Goal: Transaction & Acquisition: Purchase product/service

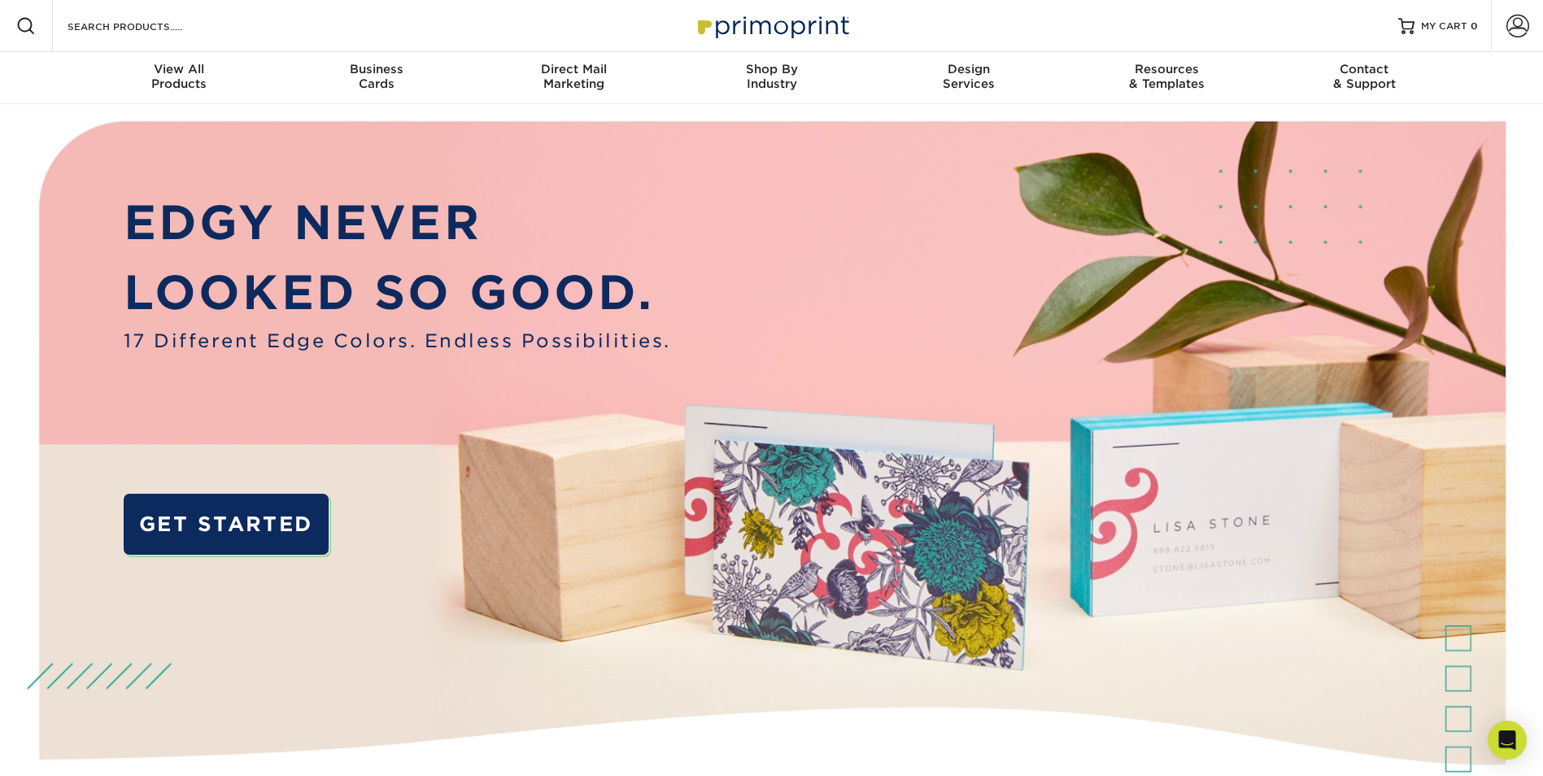
click at [216, 516] on link "GET STARTED" at bounding box center [226, 524] width 205 height 61
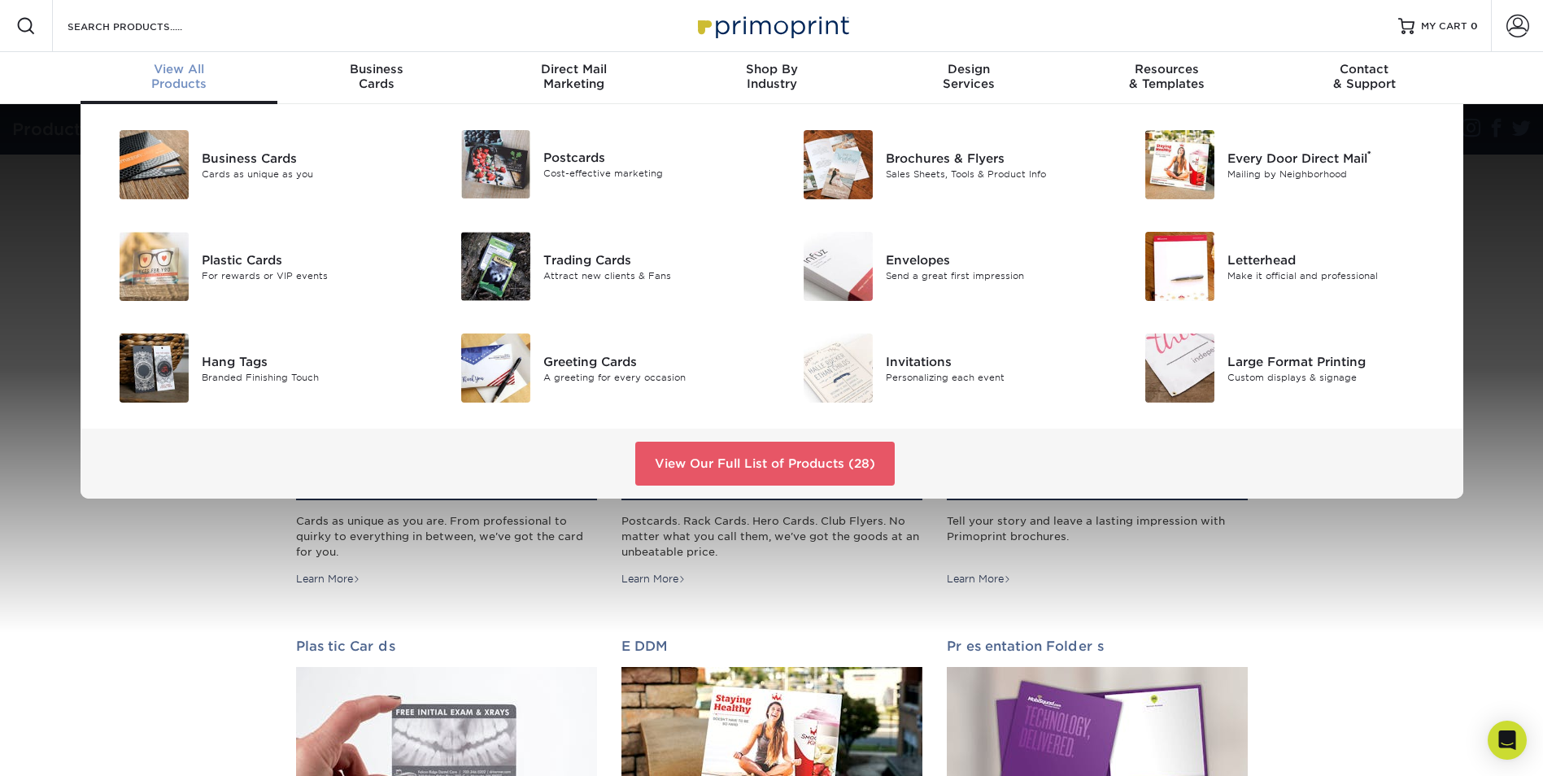
click at [520, 261] on img at bounding box center [495, 266] width 69 height 69
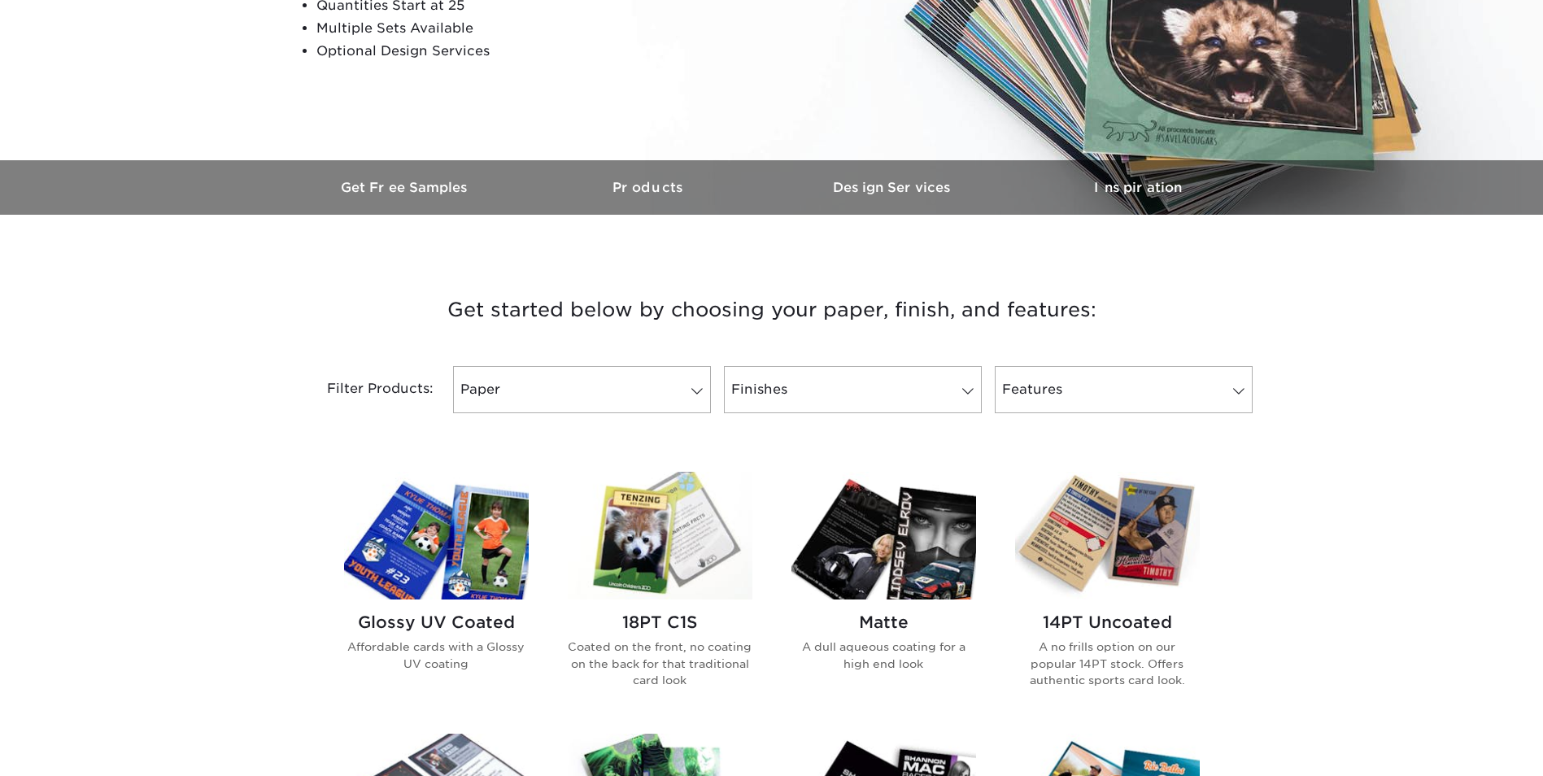
scroll to position [407, 0]
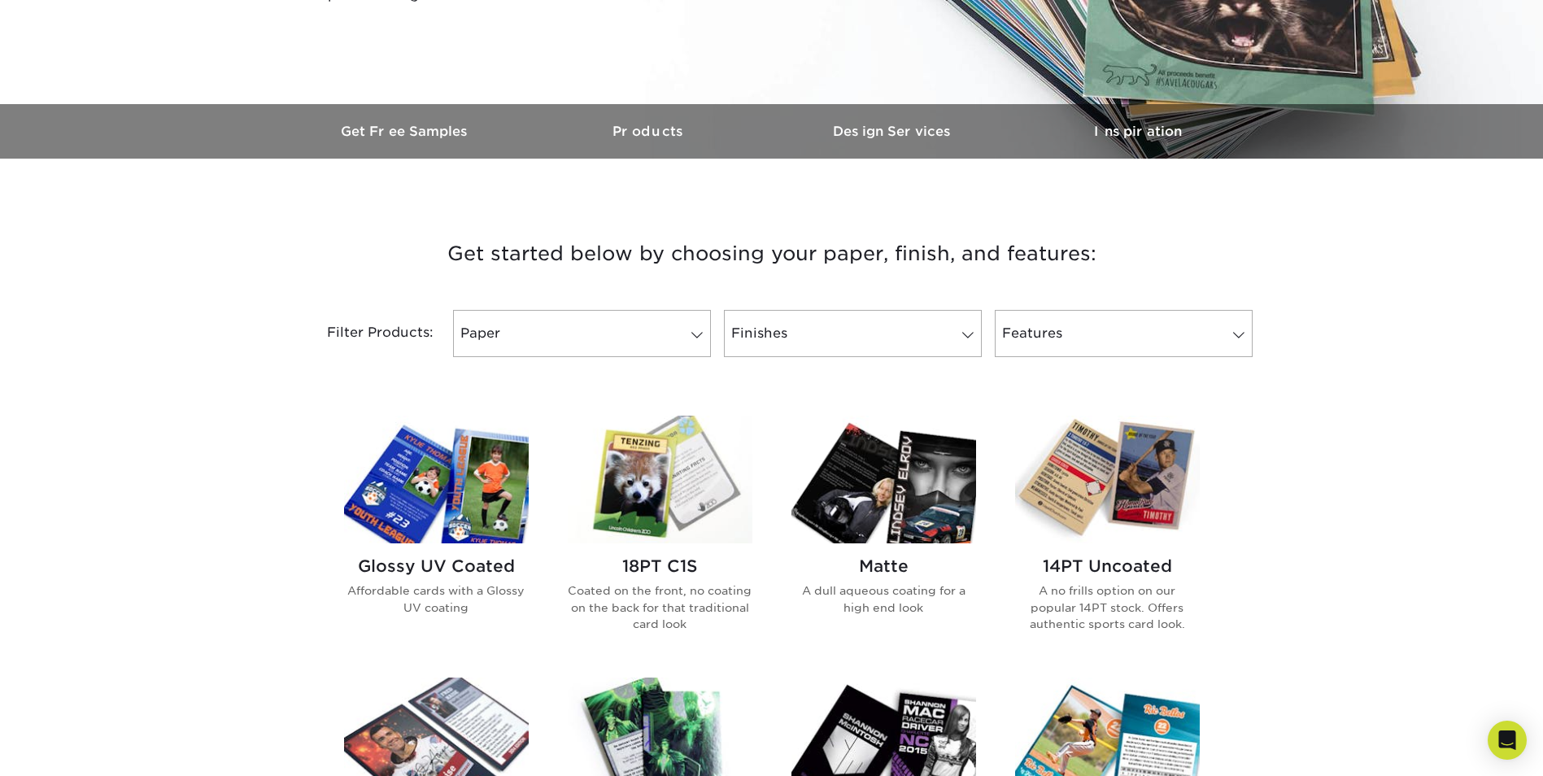
click at [700, 334] on span at bounding box center [697, 335] width 23 height 13
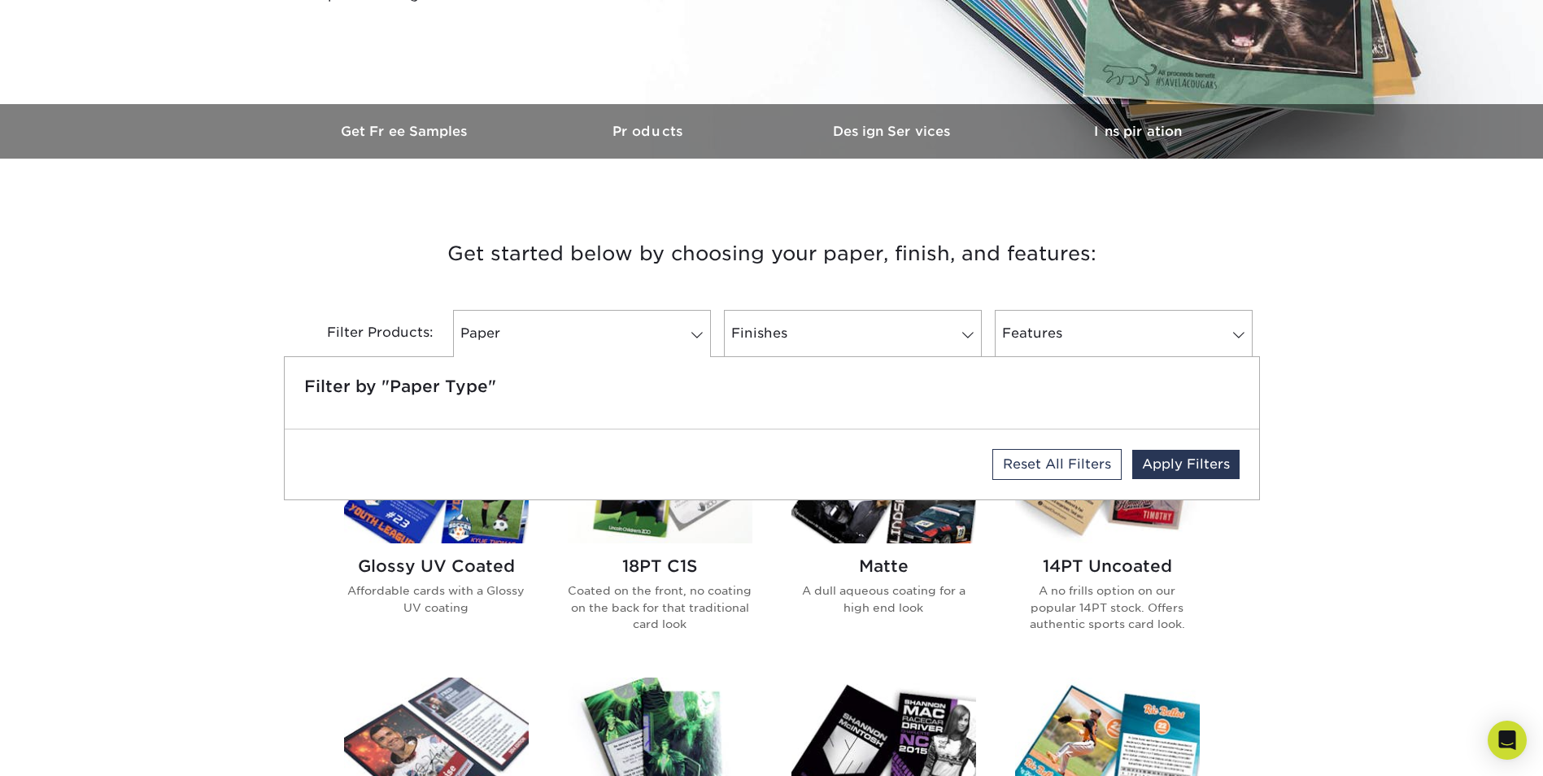
click at [700, 334] on span at bounding box center [697, 335] width 23 height 13
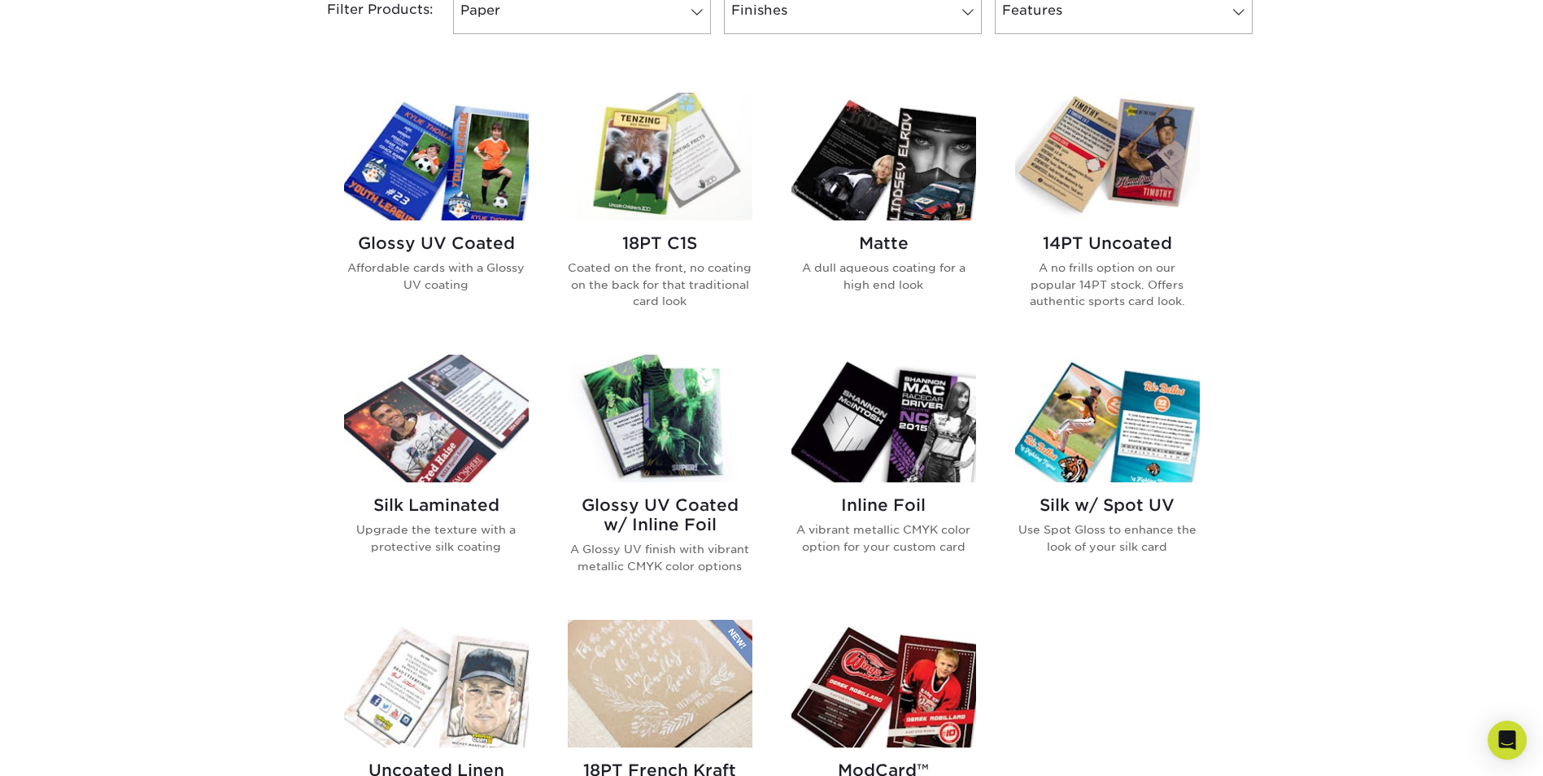
scroll to position [732, 0]
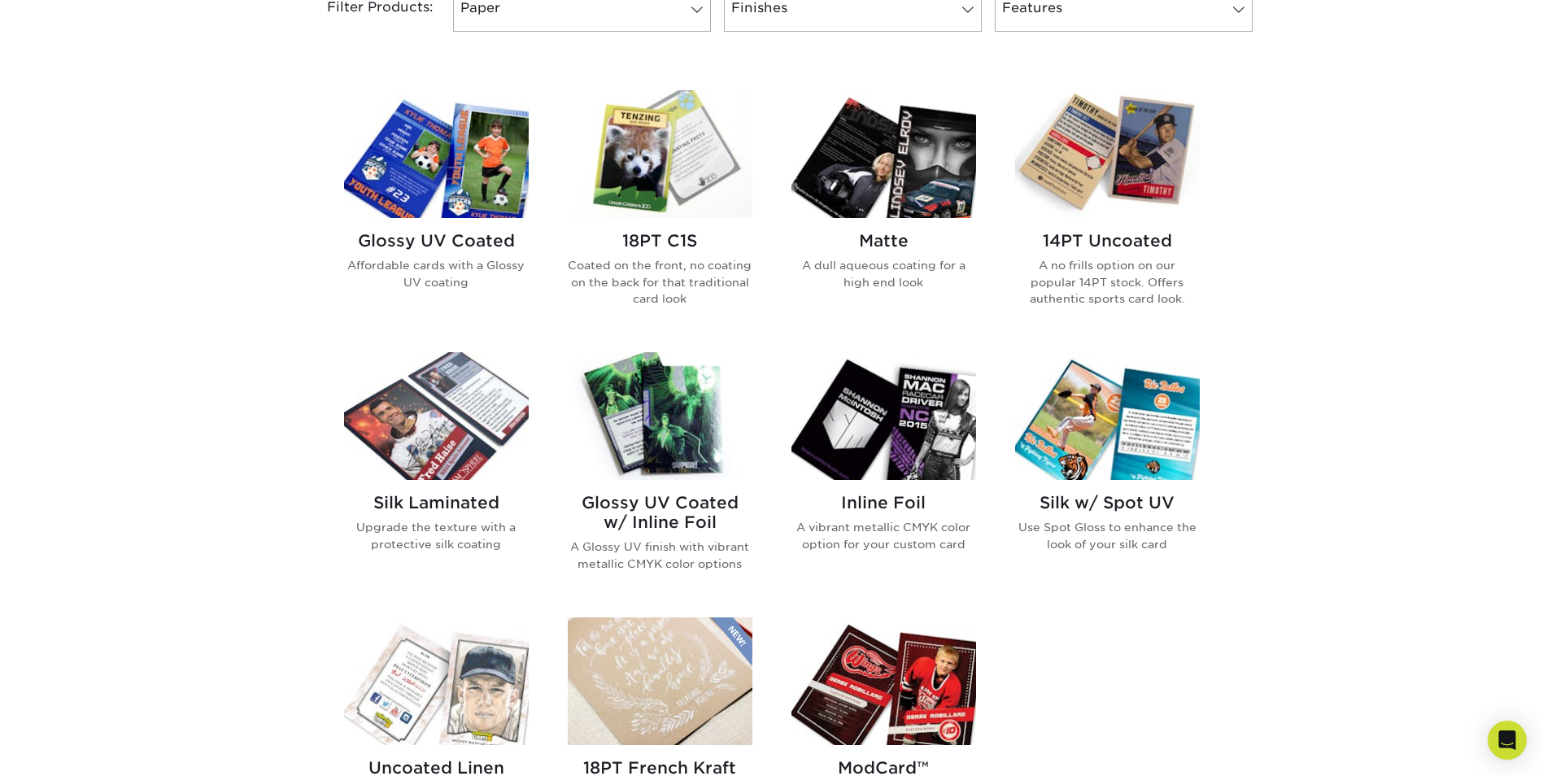
click at [638, 189] on img at bounding box center [660, 154] width 185 height 128
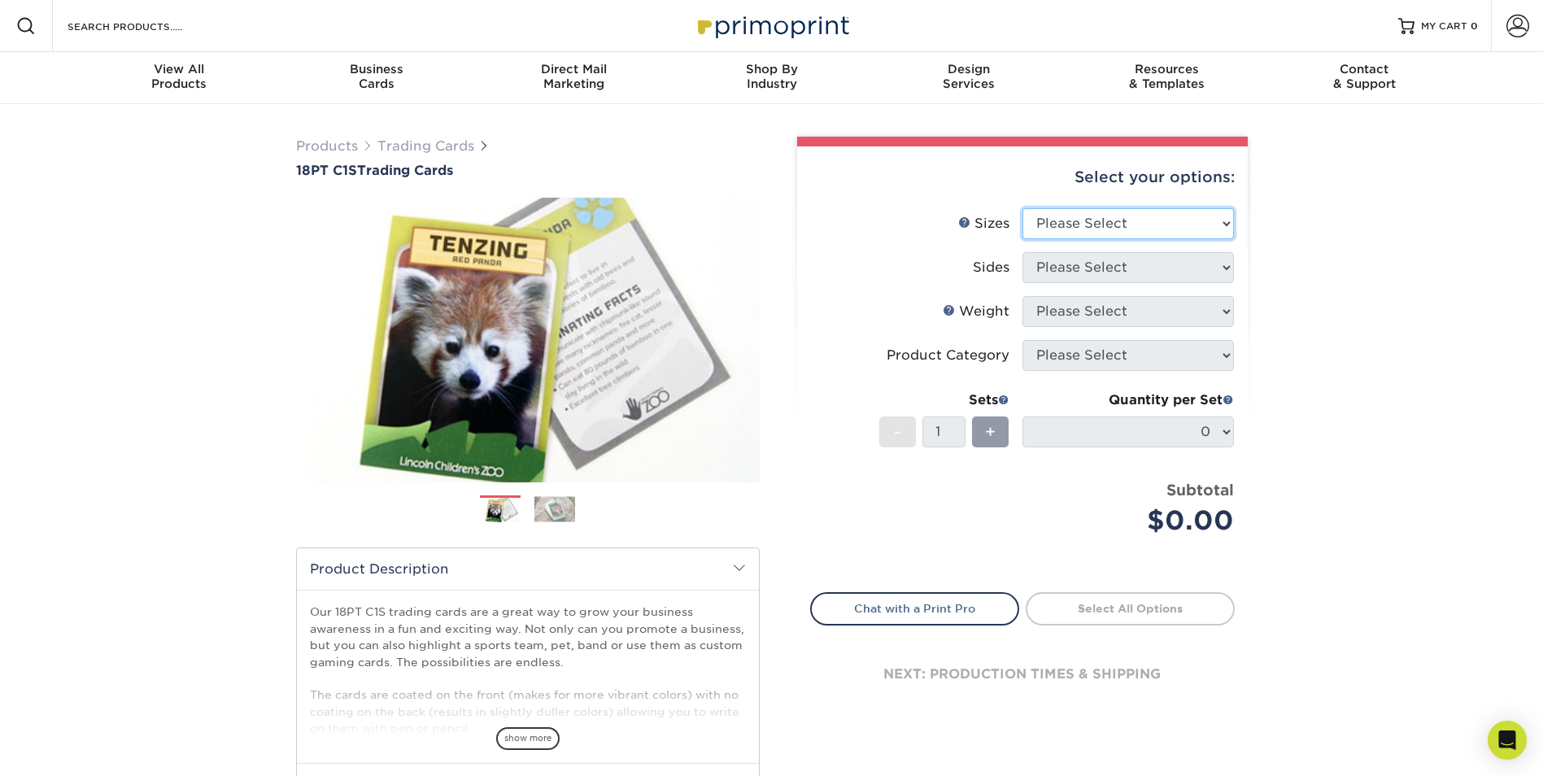
click at [1226, 231] on select "Please Select 2.5" x 3.5"" at bounding box center [1127, 223] width 211 height 31
select select "2.50x3.50"
click at [1022, 208] on select "Please Select 2.5" x 3.5"" at bounding box center [1127, 223] width 211 height 31
click at [1230, 272] on select "Please Select Print Both Sides Print Front Only" at bounding box center [1127, 267] width 211 height 31
select select "13abbda7-1d64-4f25-8bb2-c179b224825d"
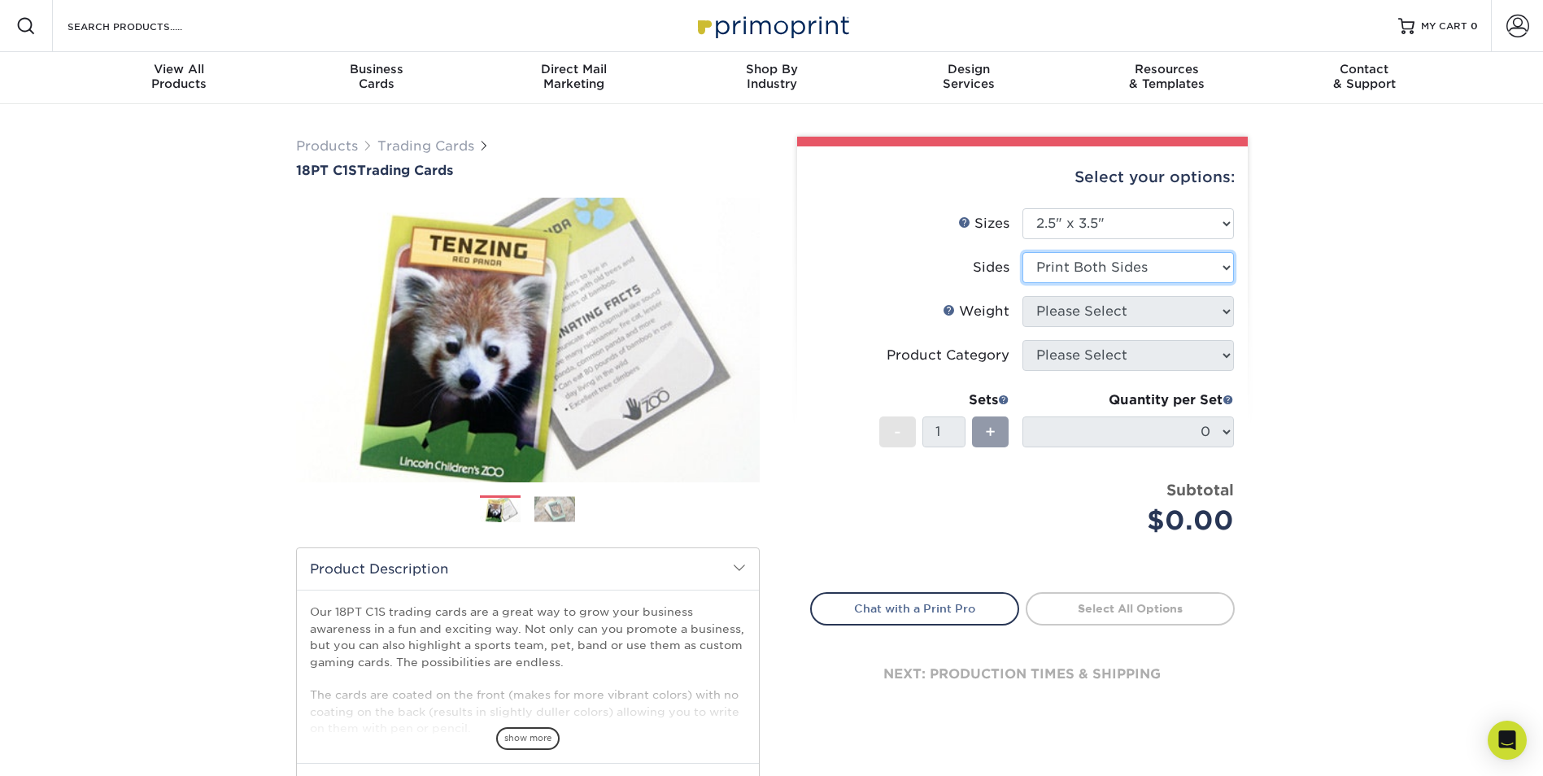
click at [1022, 252] on select "Please Select Print Both Sides Print Front Only" at bounding box center [1127, 267] width 211 height 31
click at [1203, 314] on select "Please Select 18PT C1S" at bounding box center [1127, 311] width 211 height 31
select select "18PTC1S"
click at [1022, 296] on select "Please Select 18PT C1S" at bounding box center [1127, 311] width 211 height 31
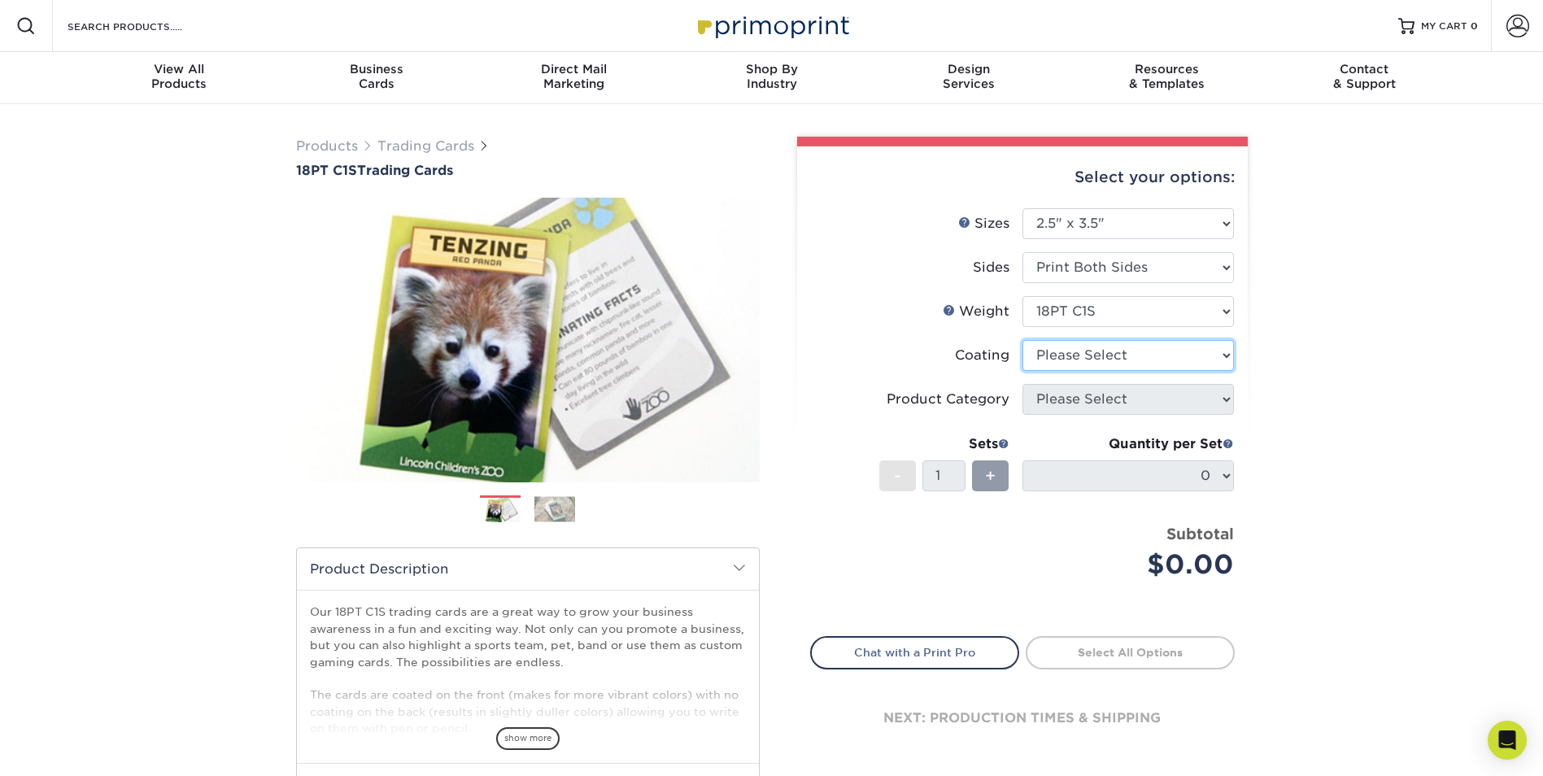
click at [1178, 354] on select at bounding box center [1127, 355] width 211 height 31
click at [1022, 340] on select at bounding box center [1127, 355] width 211 height 31
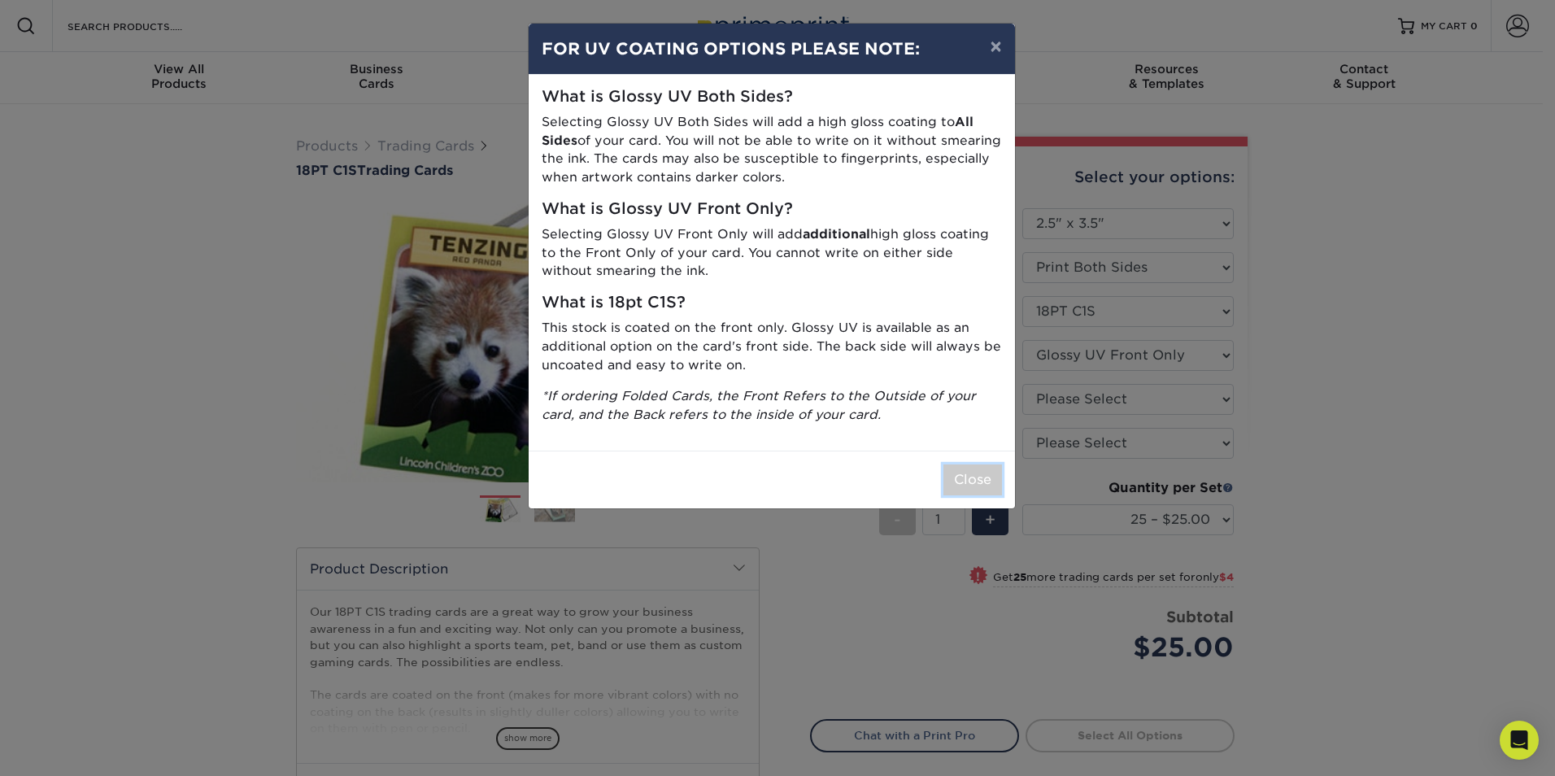
click at [973, 480] on button "Close" at bounding box center [972, 479] width 59 height 31
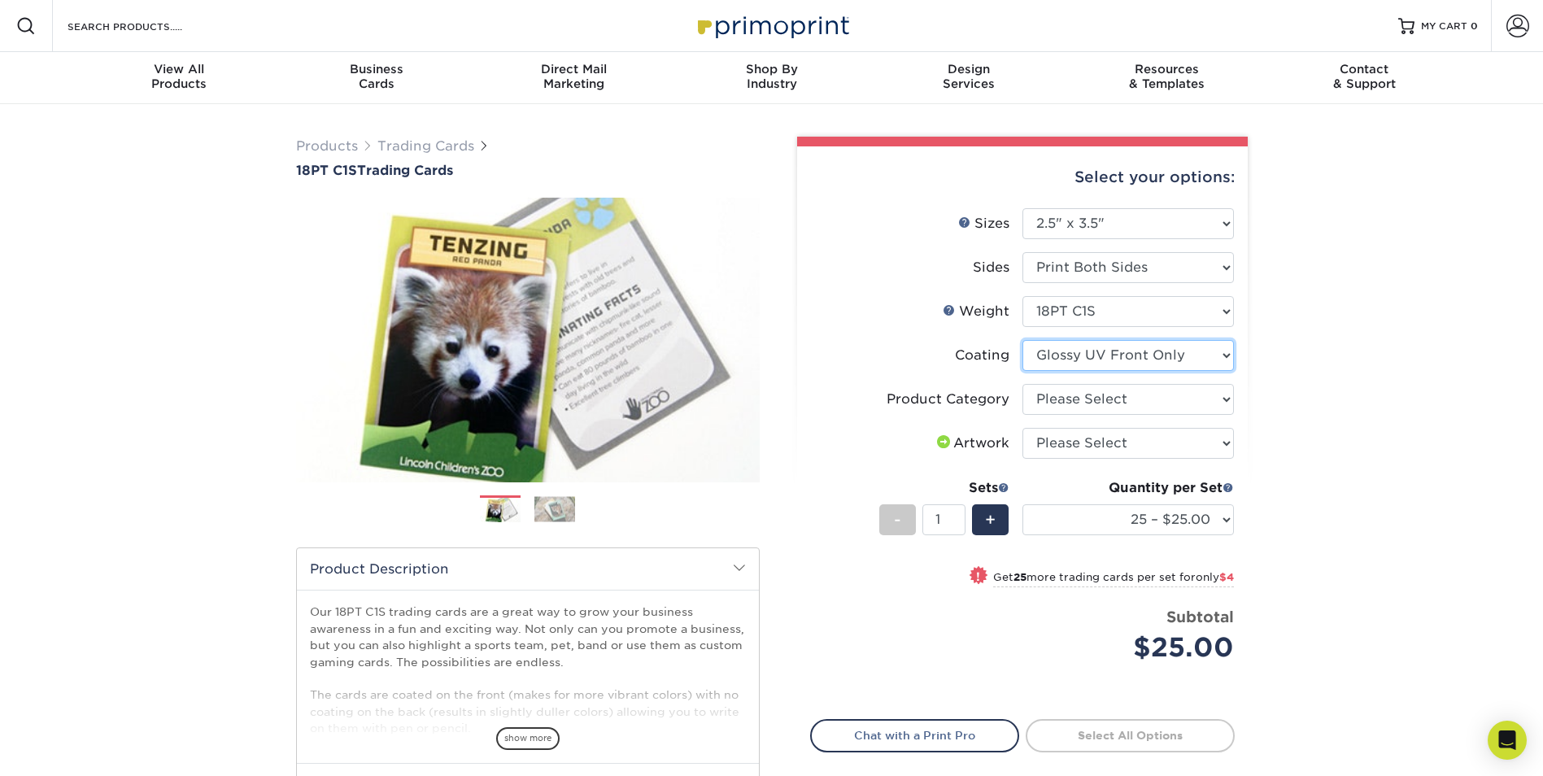
click at [1196, 352] on select at bounding box center [1127, 355] width 211 height 31
click at [1022, 340] on select at bounding box center [1127, 355] width 211 height 31
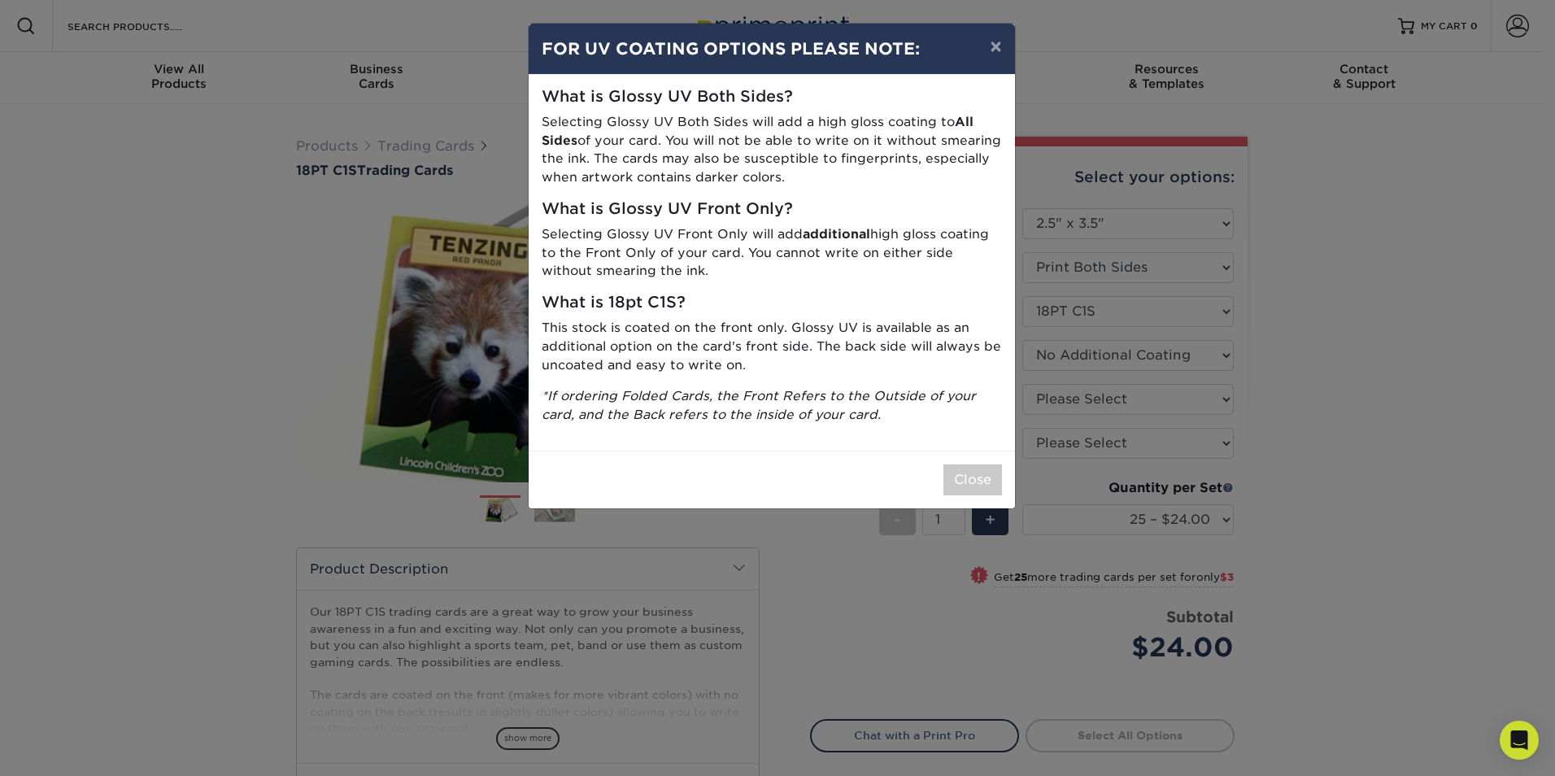
click at [942, 484] on div "Close" at bounding box center [772, 480] width 486 height 58
click at [955, 488] on button "Close" at bounding box center [972, 479] width 59 height 31
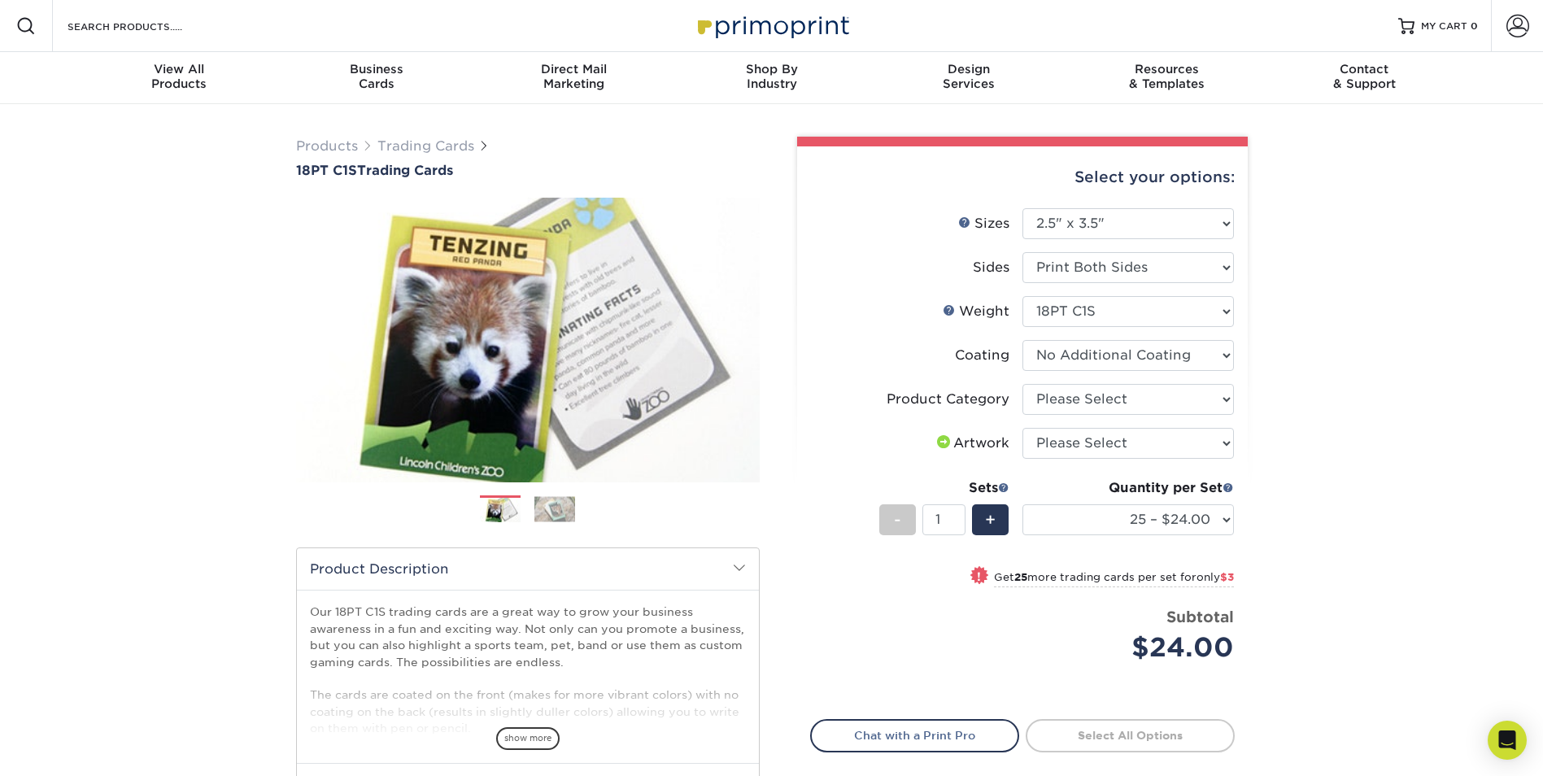
click at [963, 485] on div "Sets" at bounding box center [944, 488] width 130 height 20
click at [1232, 361] on select at bounding box center [1127, 355] width 211 height 31
select select "1e8116af-acfc-44b1-83dc-8181aa338834"
click at [1022, 340] on select at bounding box center [1127, 355] width 211 height 31
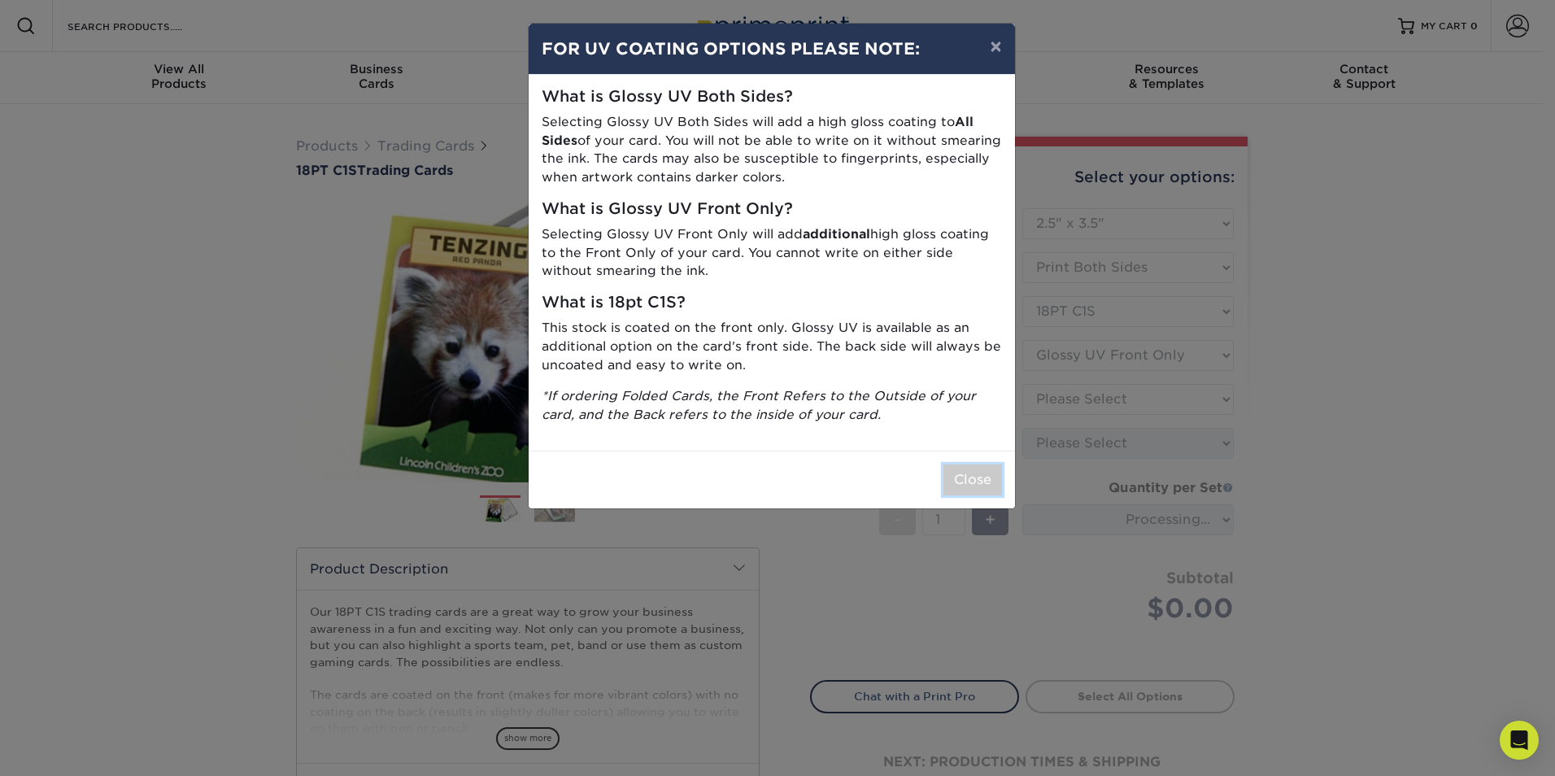
click at [990, 486] on button "Close" at bounding box center [972, 479] width 59 height 31
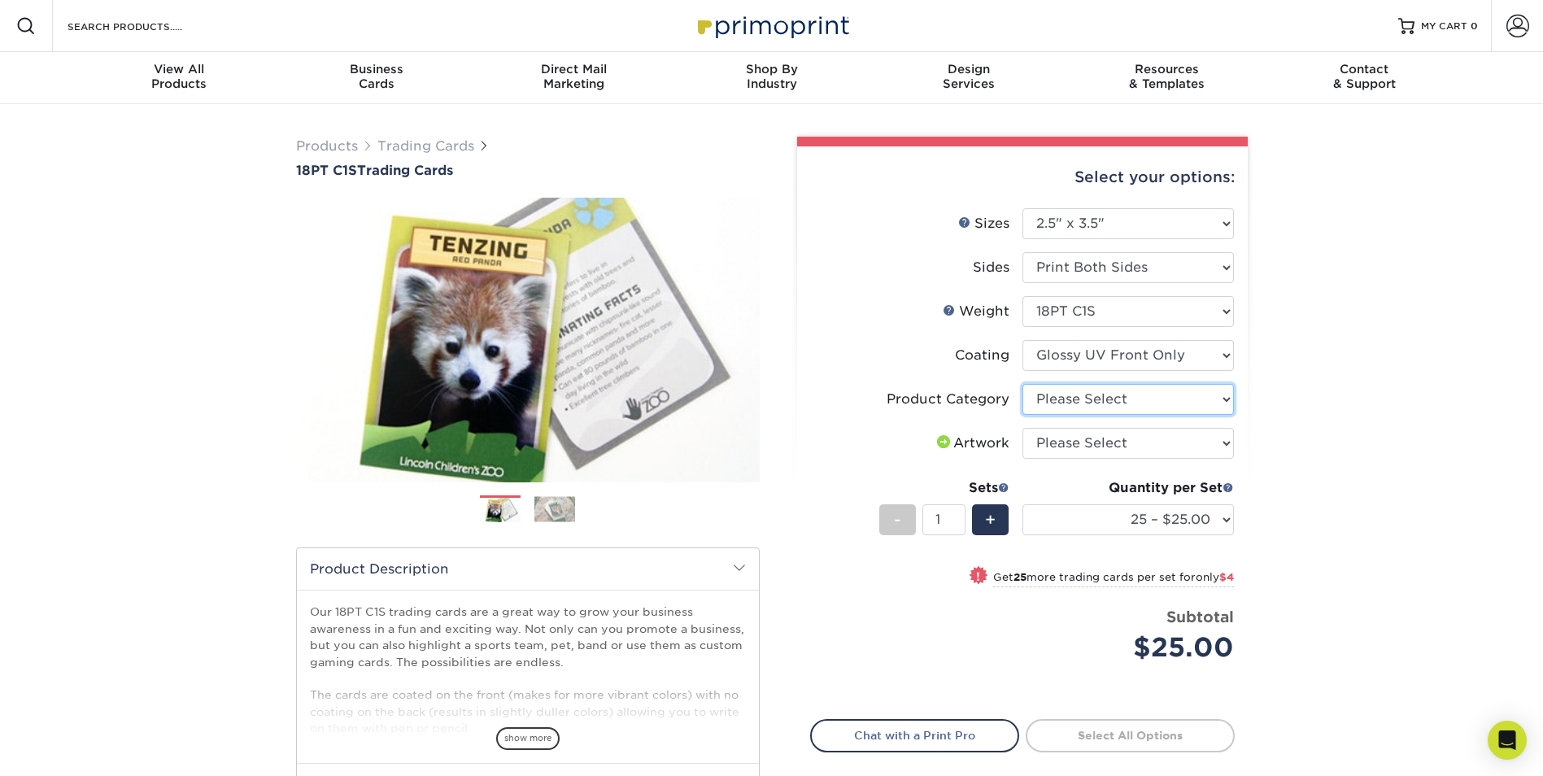
click at [1183, 399] on select "Please Select Trading Cards" at bounding box center [1127, 399] width 211 height 31
select select "c2f9bce9-36c2-409d-b101-c29d9d031e18"
click at [1022, 384] on select "Please Select Trading Cards" at bounding box center [1127, 399] width 211 height 31
click at [1095, 446] on select "Please Select I will upload files I need a design - $100" at bounding box center [1127, 443] width 211 height 31
select select "upload"
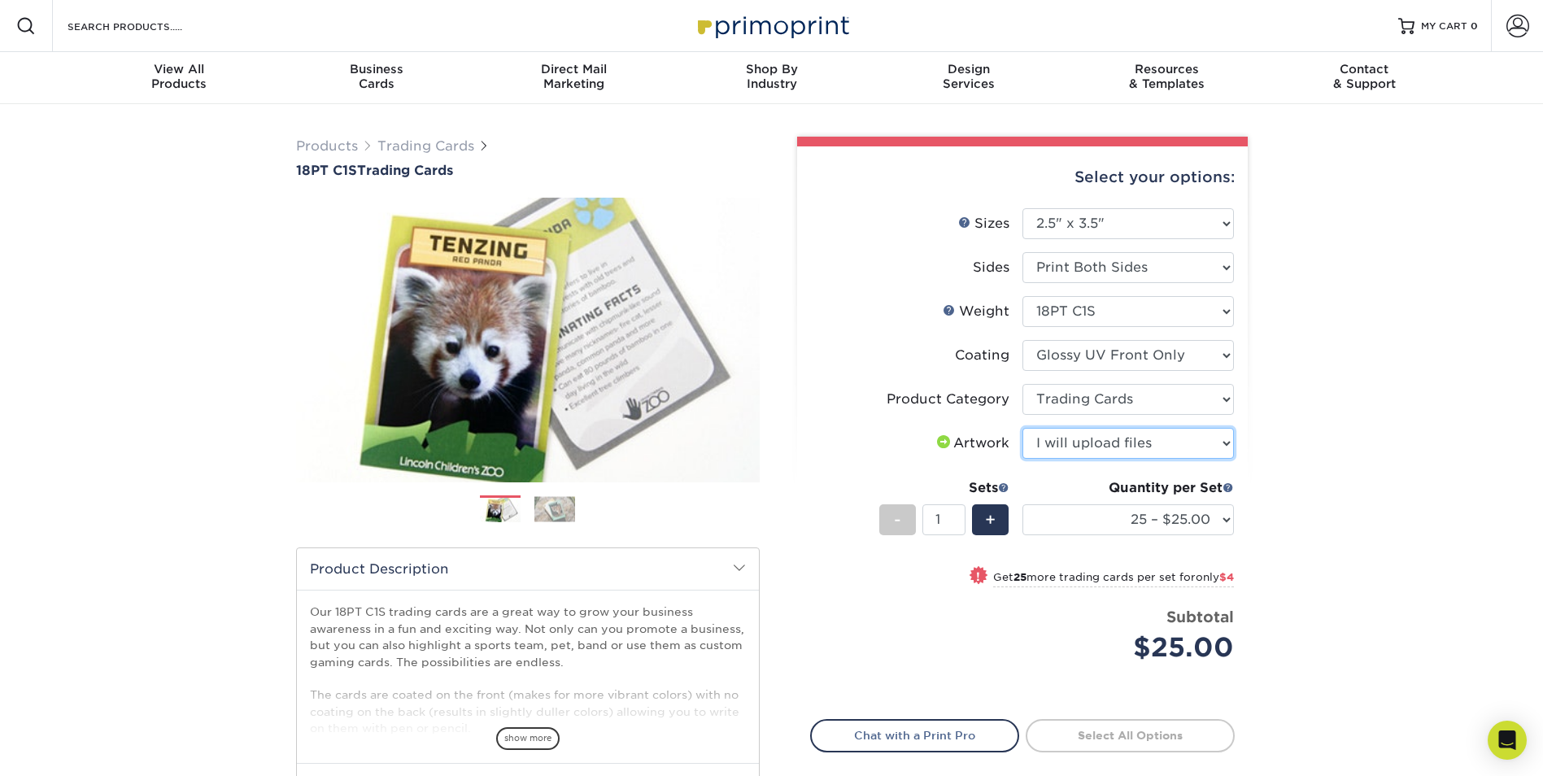
click at [1022, 428] on select "Please Select I will upload files I need a design - $100" at bounding box center [1127, 443] width 211 height 31
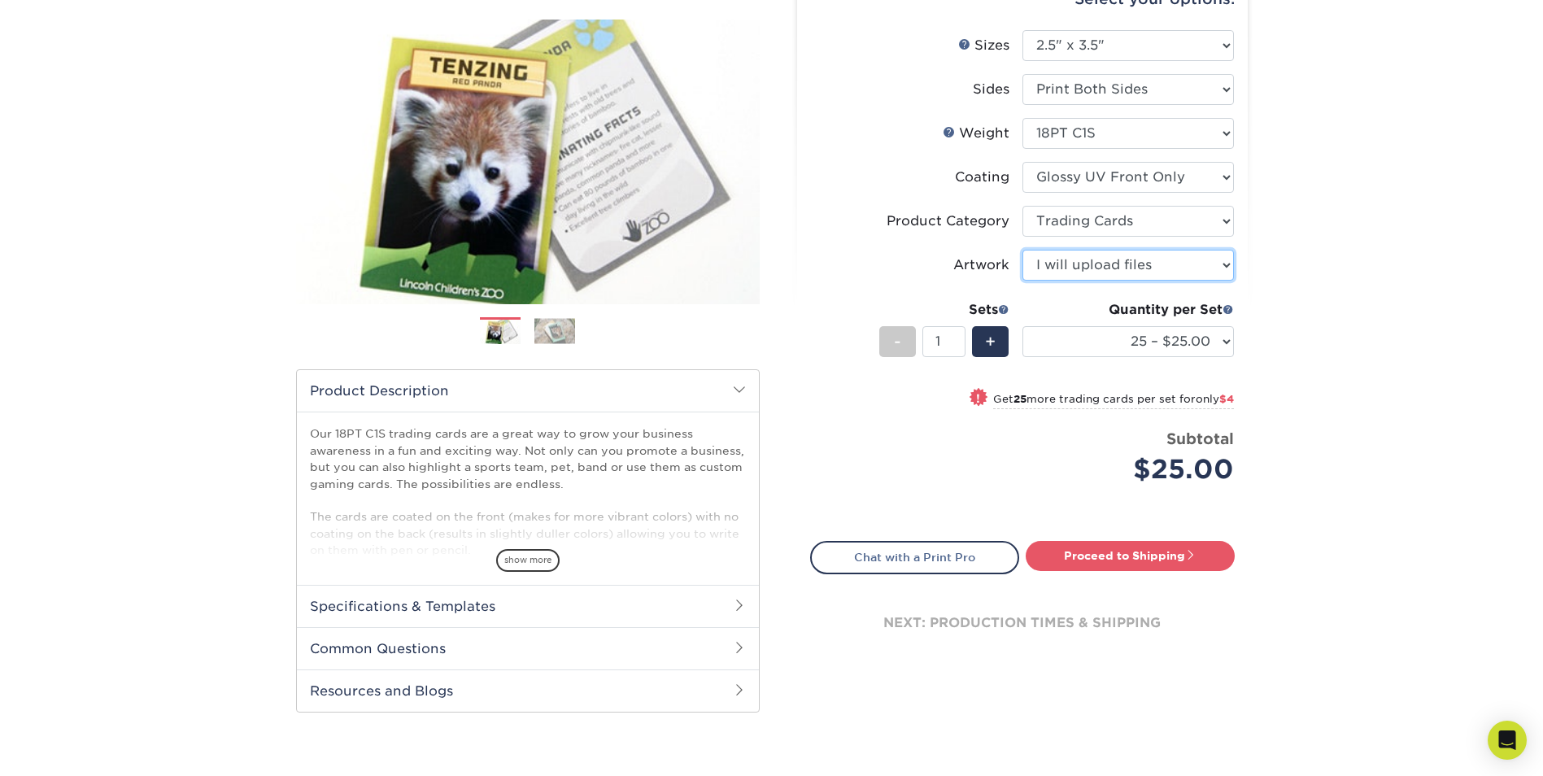
scroll to position [86, 0]
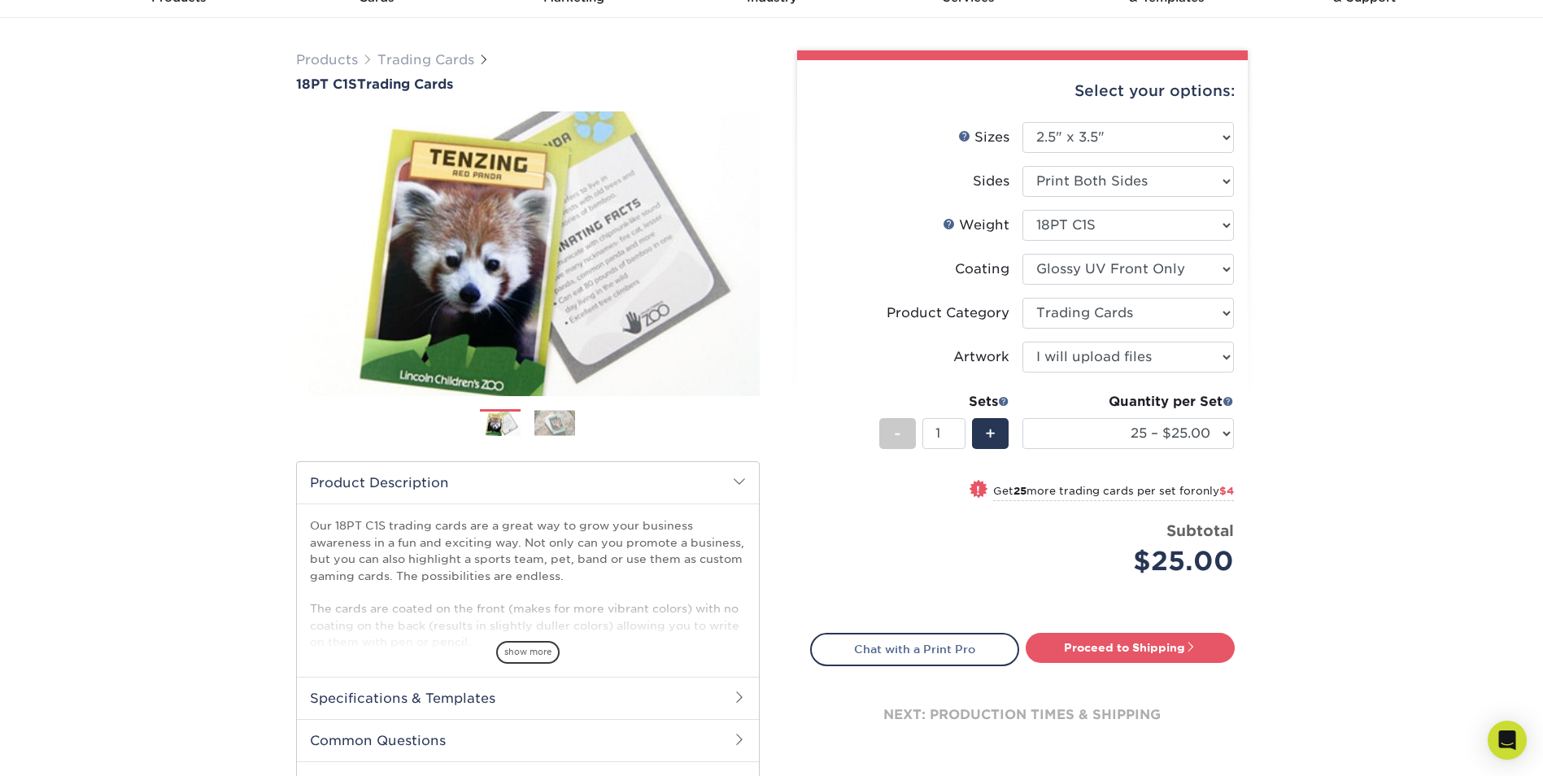
click at [1091, 650] on link "Proceed to Shipping" at bounding box center [1130, 647] width 209 height 29
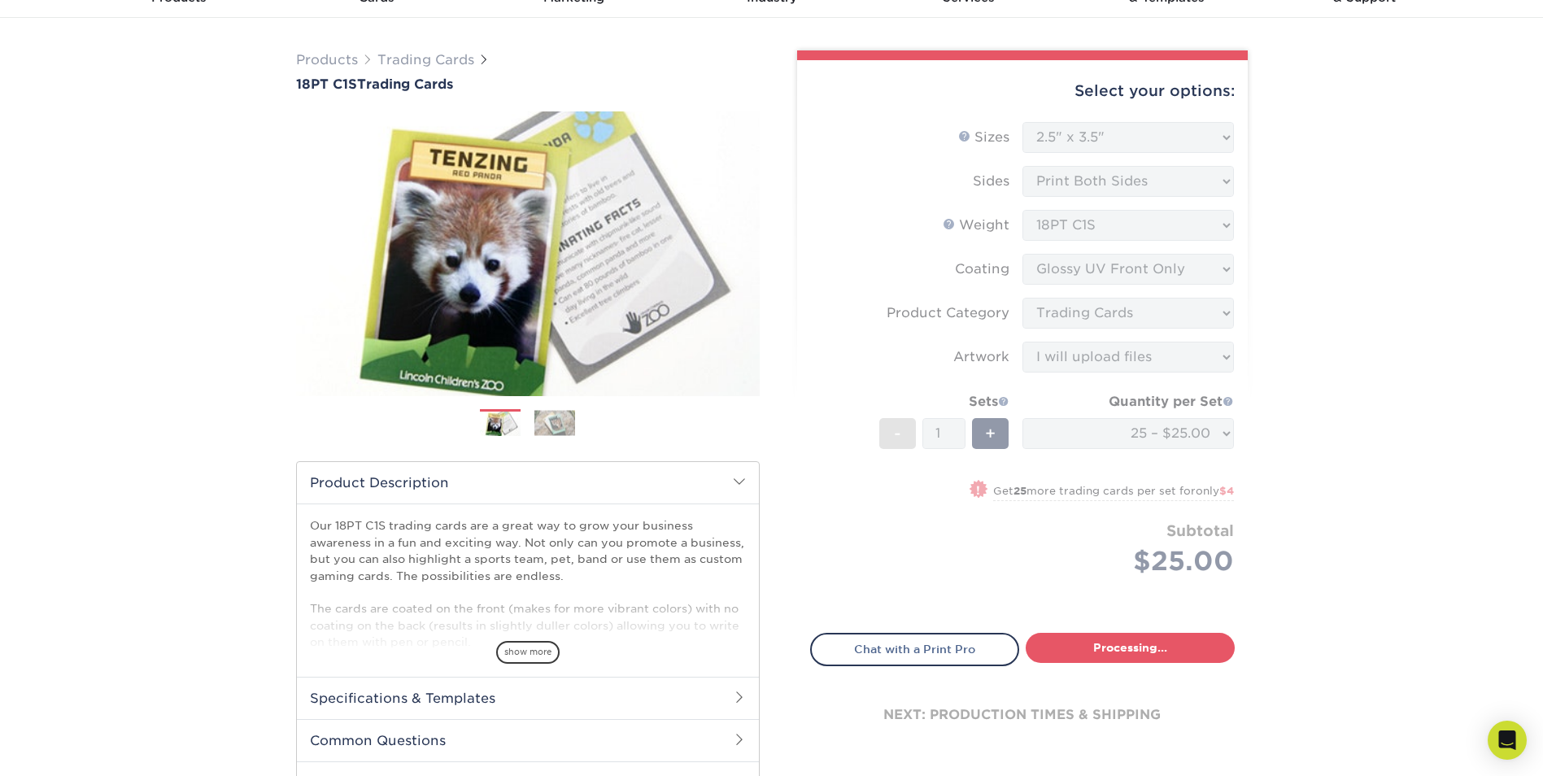
select select "08588386-0599-420e-8c79-4535039915a0"
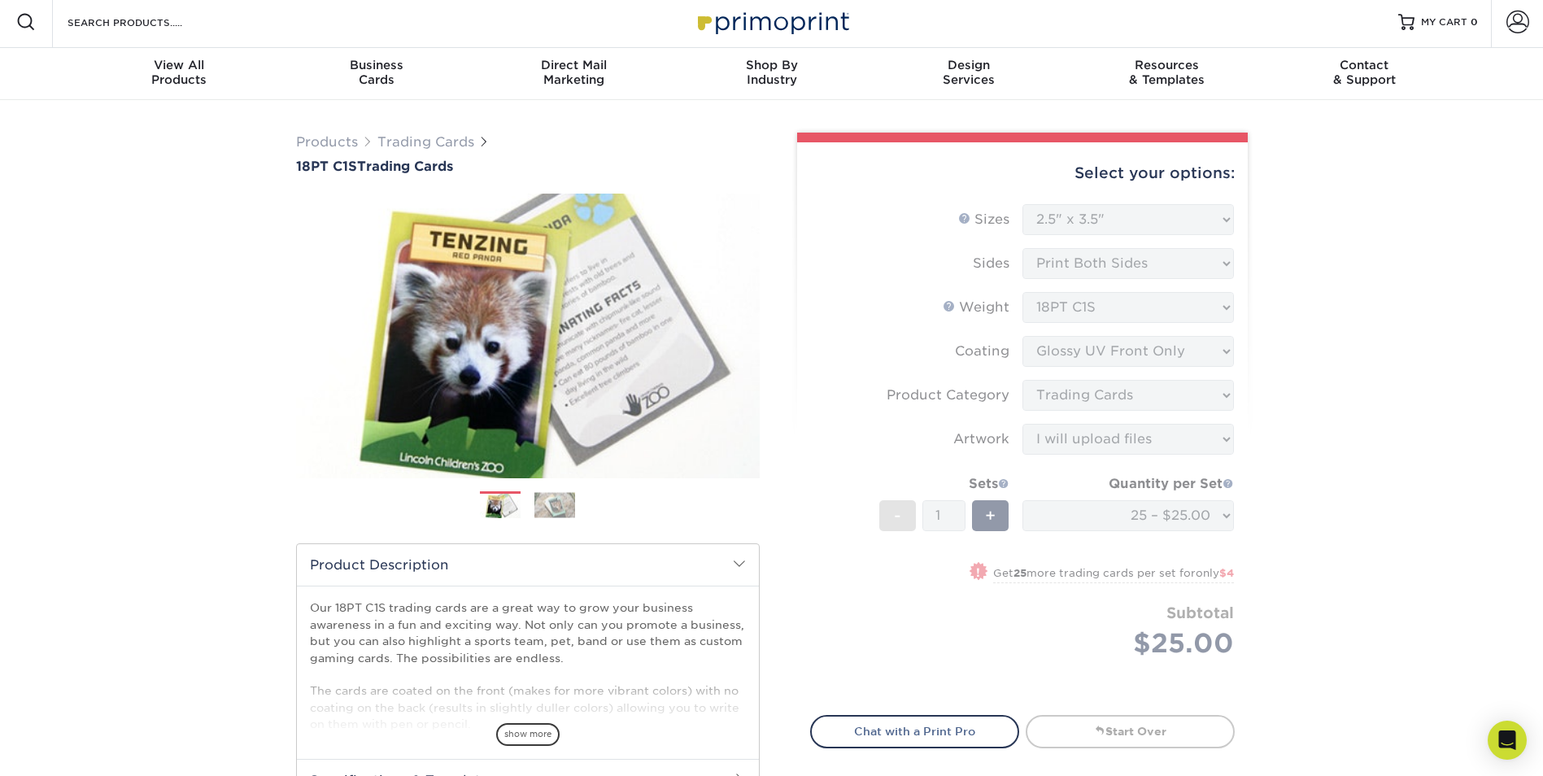
scroll to position [0, 0]
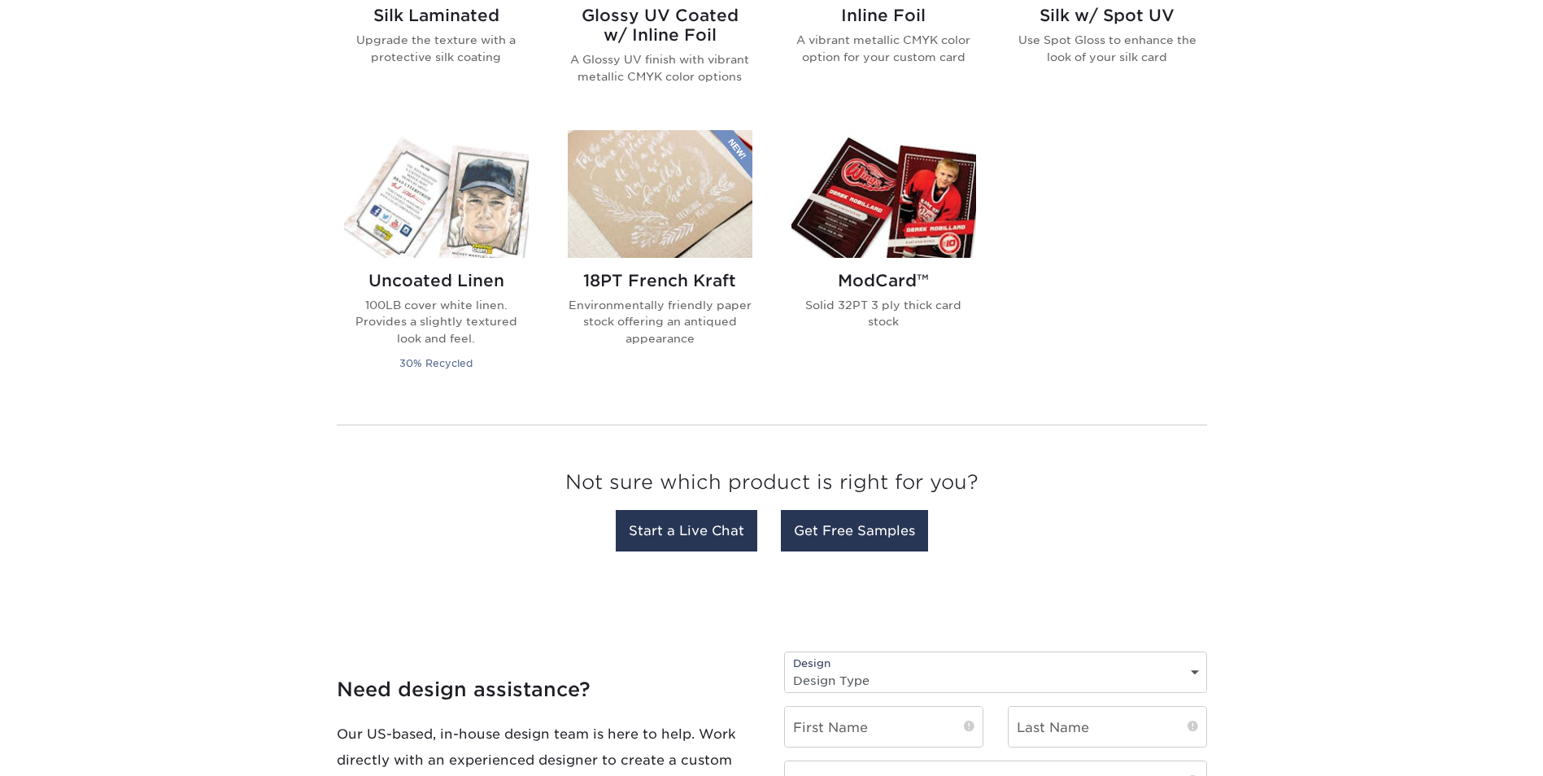
scroll to position [1220, 0]
click at [870, 287] on h2 "ModCard™" at bounding box center [883, 280] width 185 height 20
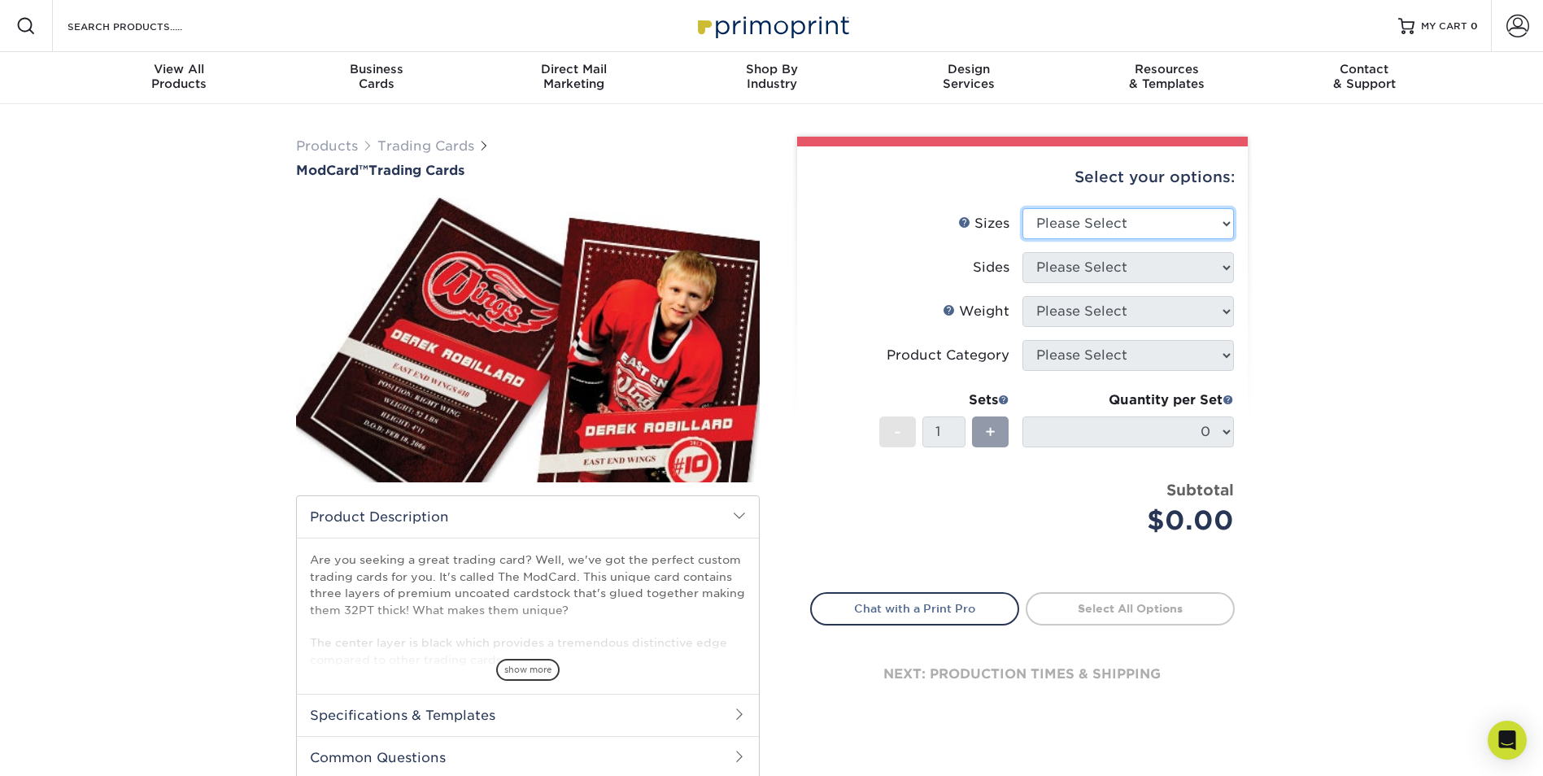
click at [1222, 229] on select "Please Select 2.5" x 3.5"" at bounding box center [1127, 223] width 211 height 31
select select "2.50x3.50"
click at [1022, 208] on select "Please Select 2.5" x 3.5"" at bounding box center [1127, 223] width 211 height 31
click at [1185, 268] on select "Please Select Print Both Sides Print Front Only" at bounding box center [1127, 267] width 211 height 31
select select "13abbda7-1d64-4f25-8bb2-c179b224825d"
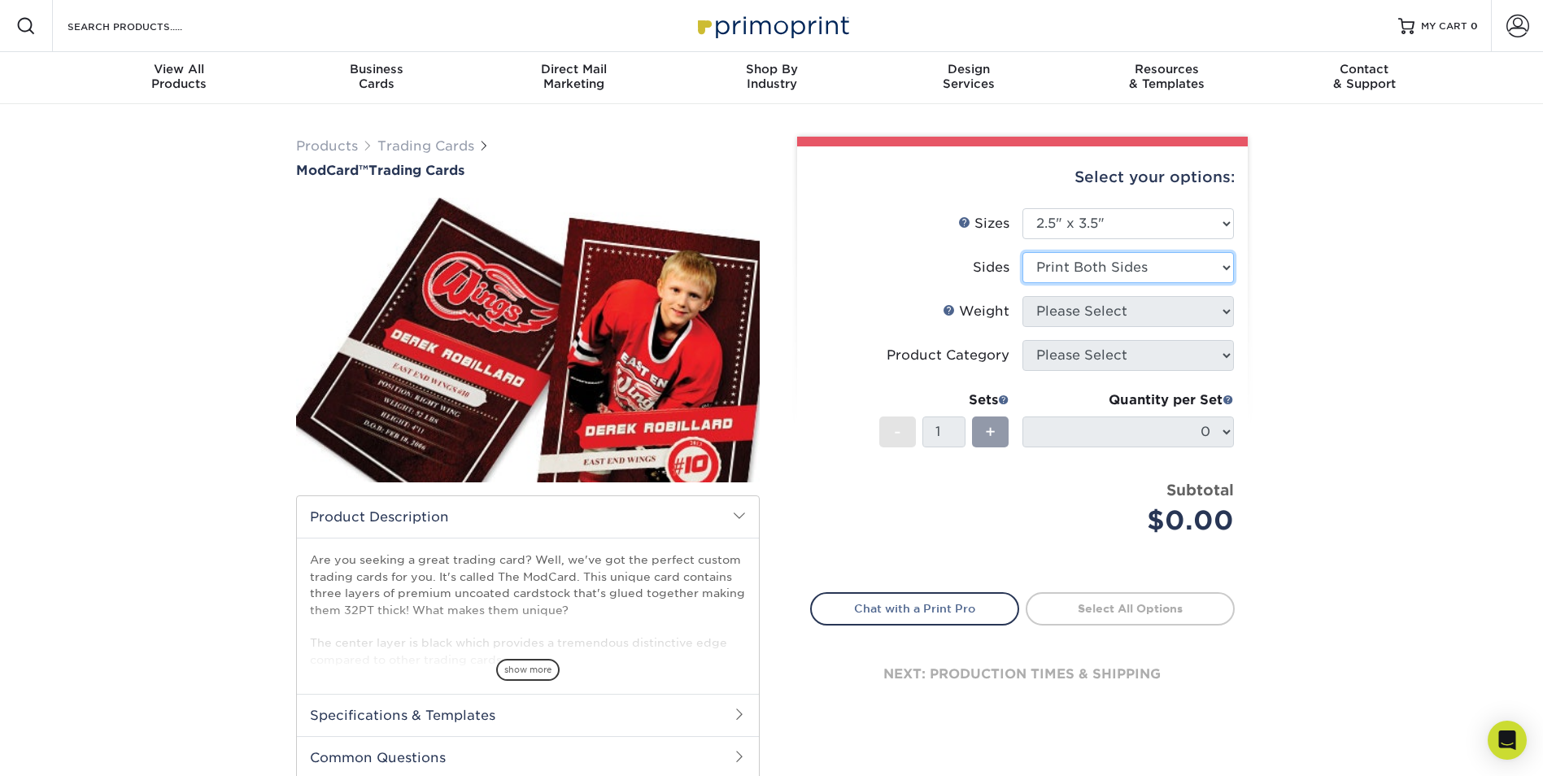
click at [1022, 252] on select "Please Select Print Both Sides Print Front Only" at bounding box center [1127, 267] width 211 height 31
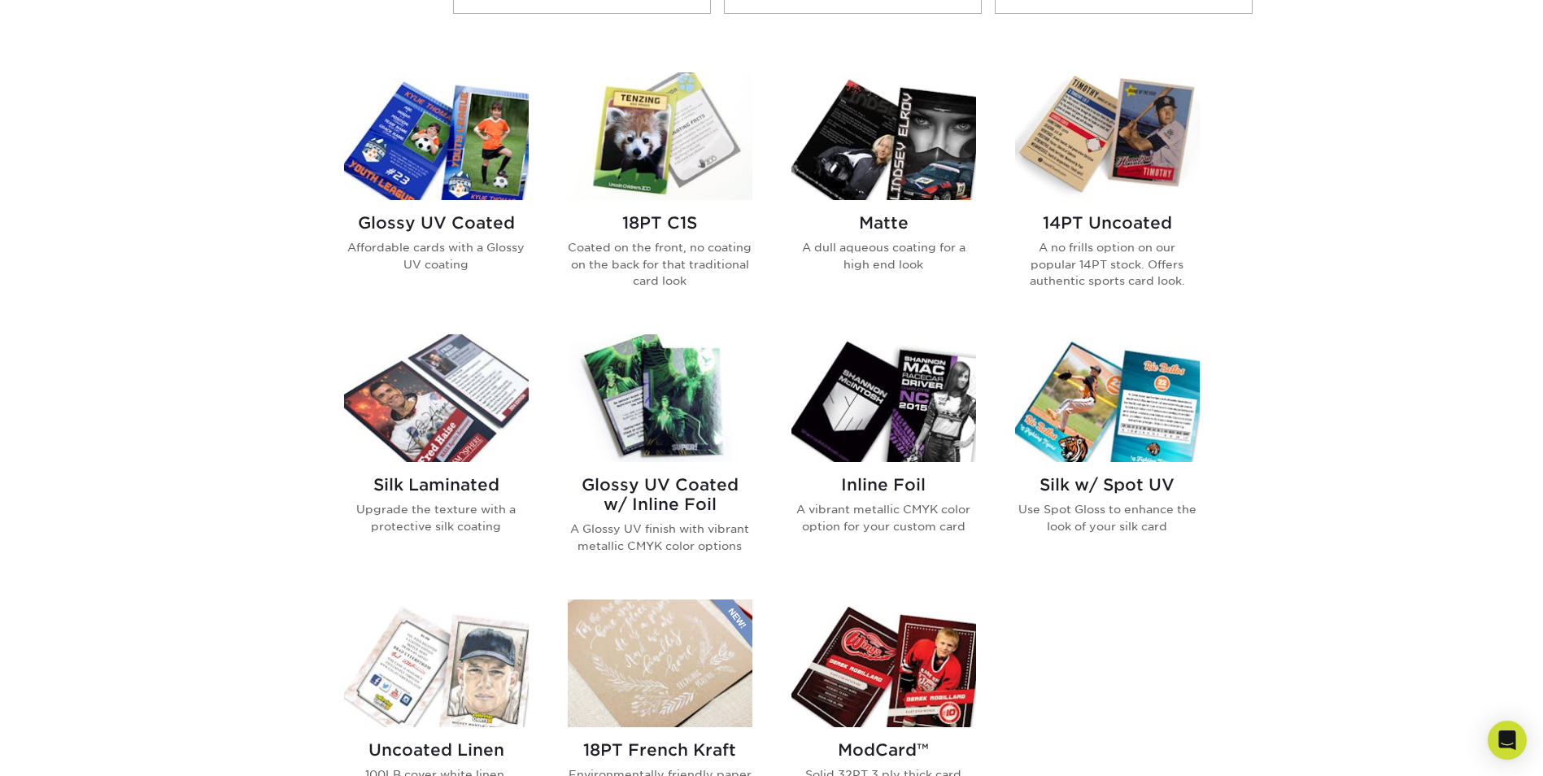
scroll to position [732, 0]
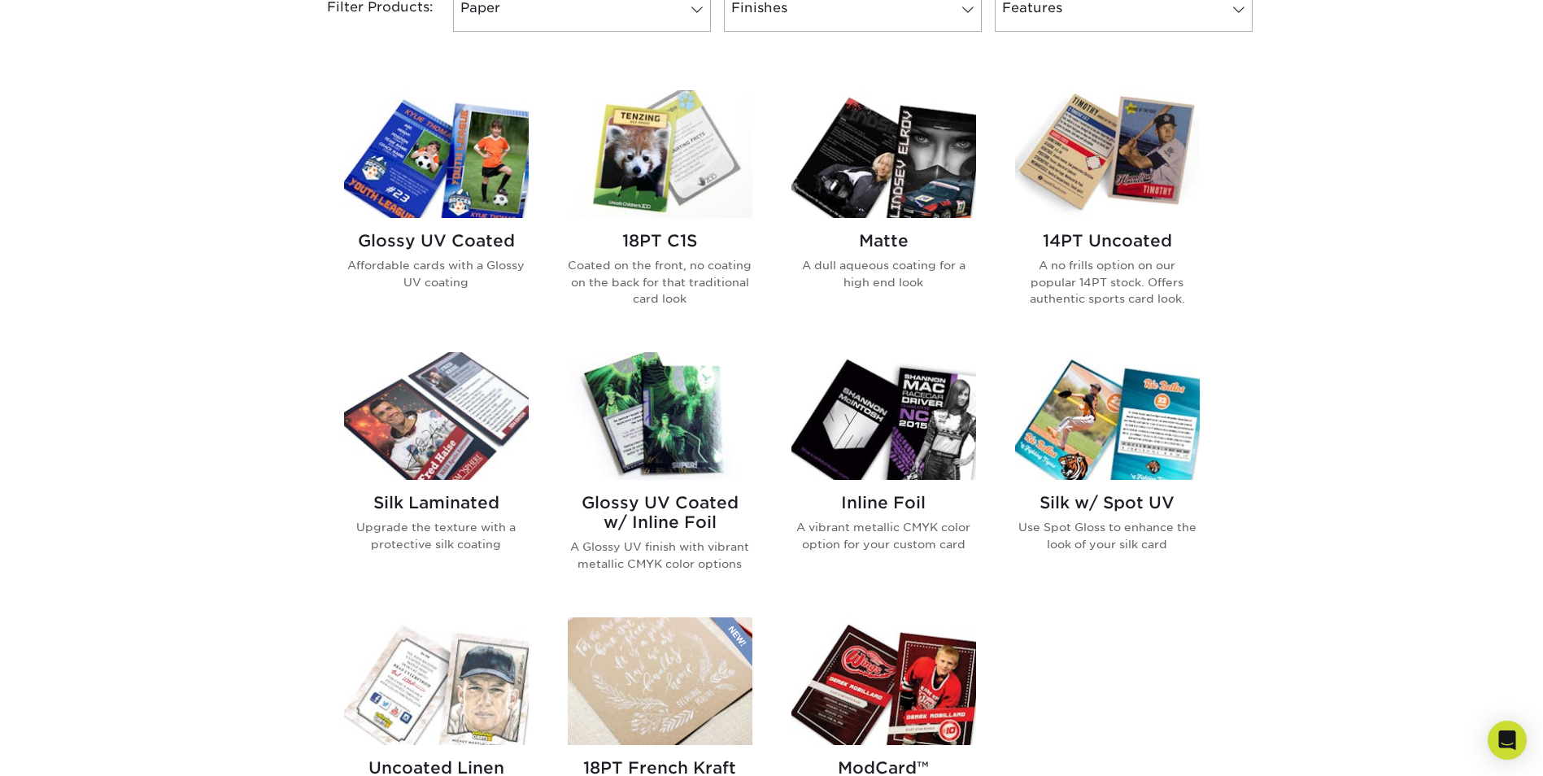
click at [877, 261] on p "A dull aqueous coating for a high end look" at bounding box center [883, 273] width 185 height 33
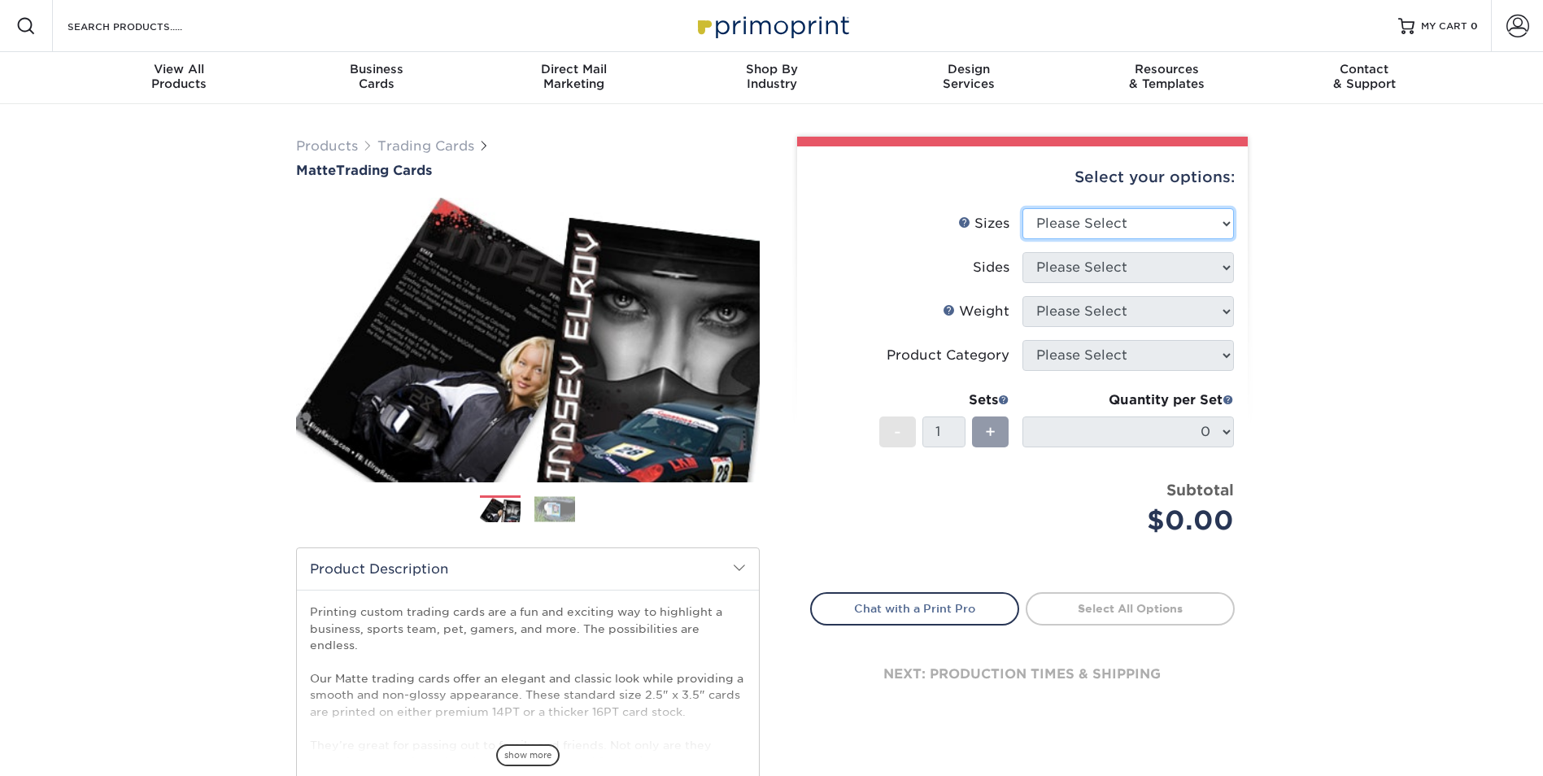
drag, startPoint x: 1141, startPoint y: 232, endPoint x: 1130, endPoint y: 233, distance: 11.5
click at [1141, 232] on select "Please Select 2.5" x 3.5"" at bounding box center [1127, 223] width 211 height 31
select select "2.50x3.50"
click at [1022, 208] on select "Please Select 2.5" x 3.5"" at bounding box center [1127, 223] width 211 height 31
click at [1093, 268] on select "Please Select Print Both Sides Print Front Only" at bounding box center [1127, 267] width 211 height 31
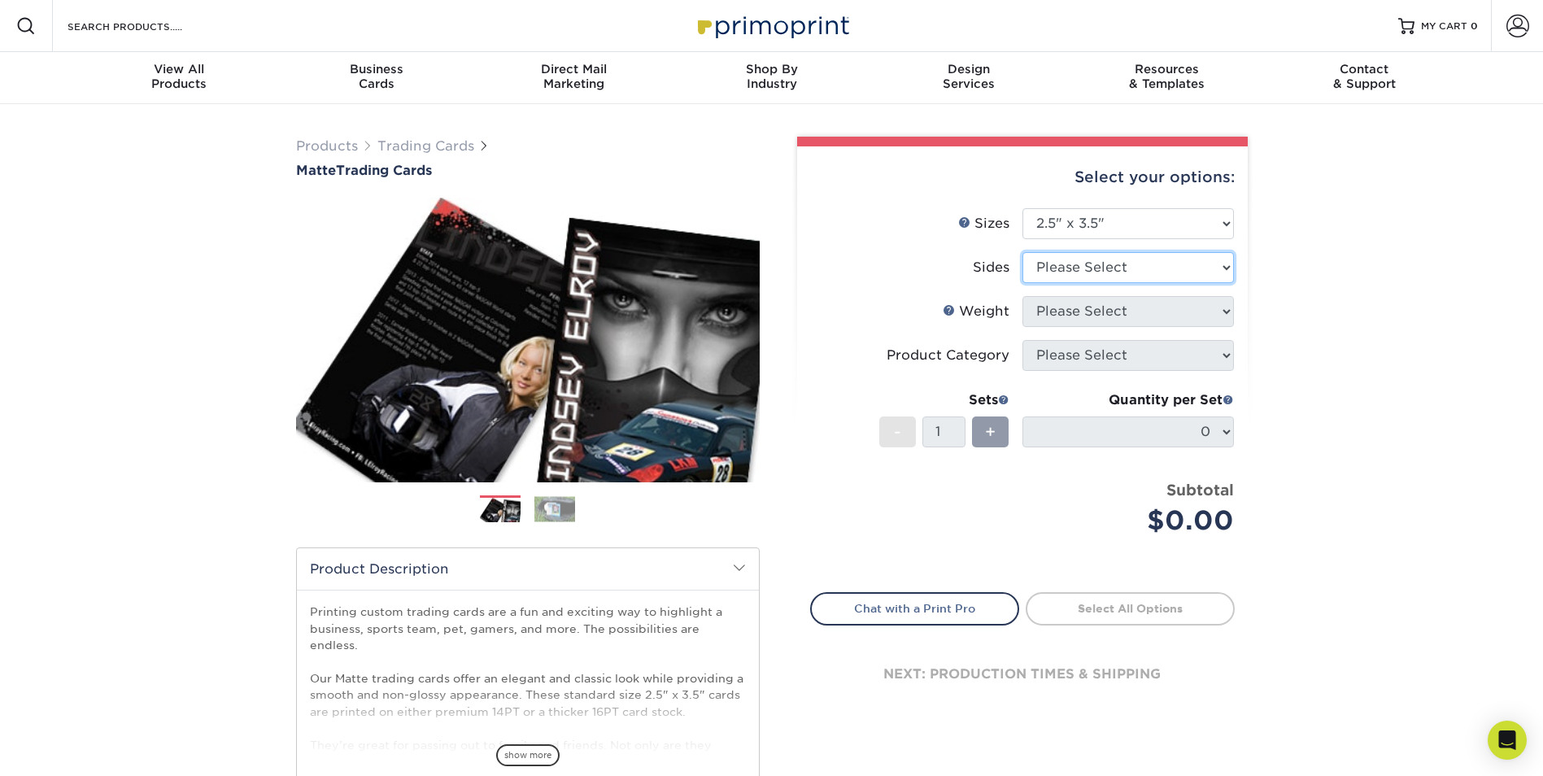
select select "13abbda7-1d64-4f25-8bb2-c179b224825d"
click at [1022, 252] on select "Please Select Print Both Sides Print Front Only" at bounding box center [1127, 267] width 211 height 31
click at [1100, 316] on select "Please Select 16PT 14PT" at bounding box center [1127, 311] width 211 height 31
select select "16PT"
click at [1022, 296] on select "Please Select 16PT 14PT" at bounding box center [1127, 311] width 211 height 31
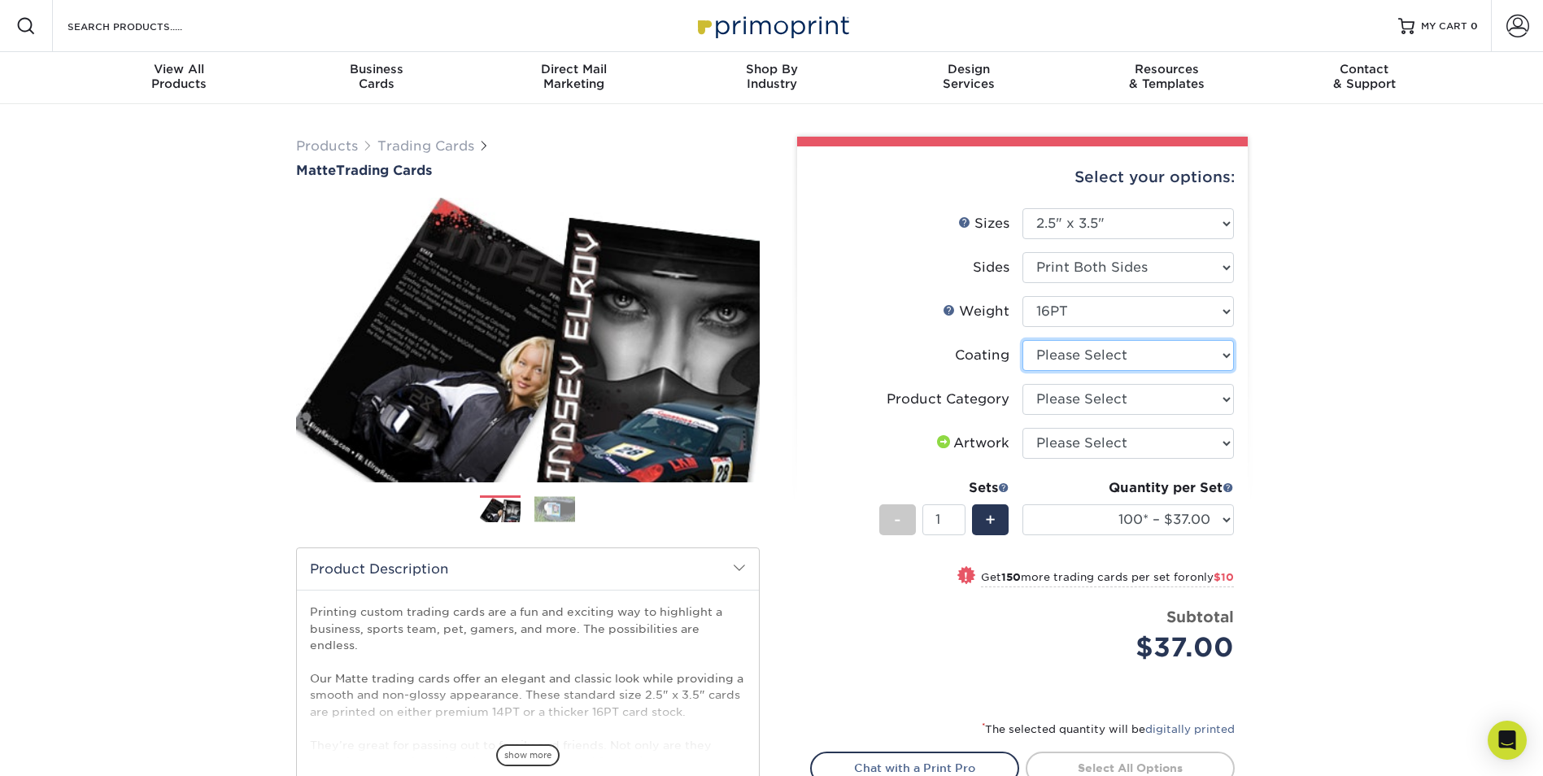
click at [1100, 363] on select at bounding box center [1127, 355] width 211 height 31
select select "121bb7b5-3b4d-429f-bd8d-bbf80e953313"
click at [1022, 340] on select at bounding box center [1127, 355] width 211 height 31
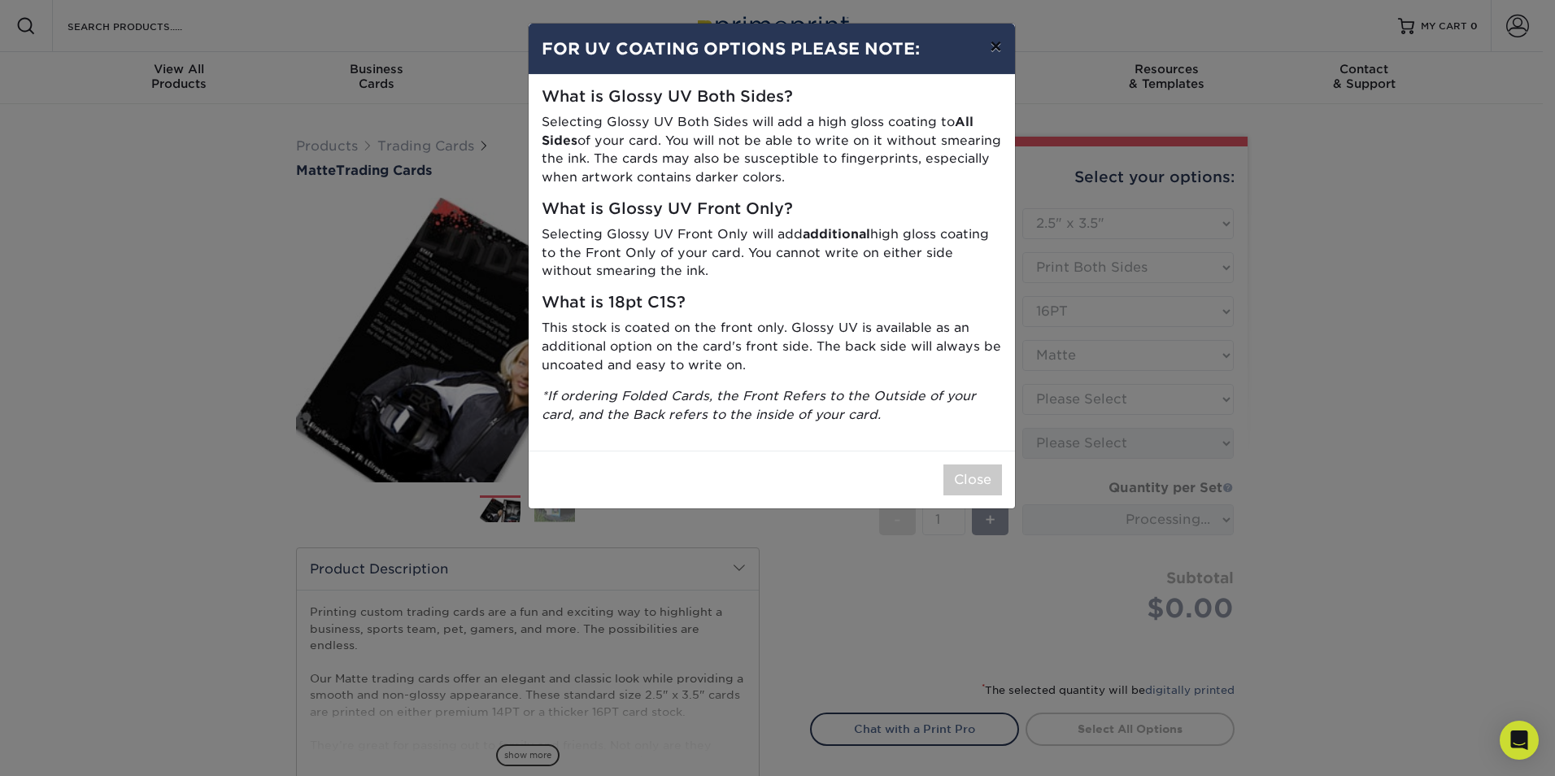
click at [995, 54] on button "×" at bounding box center [995, 47] width 37 height 46
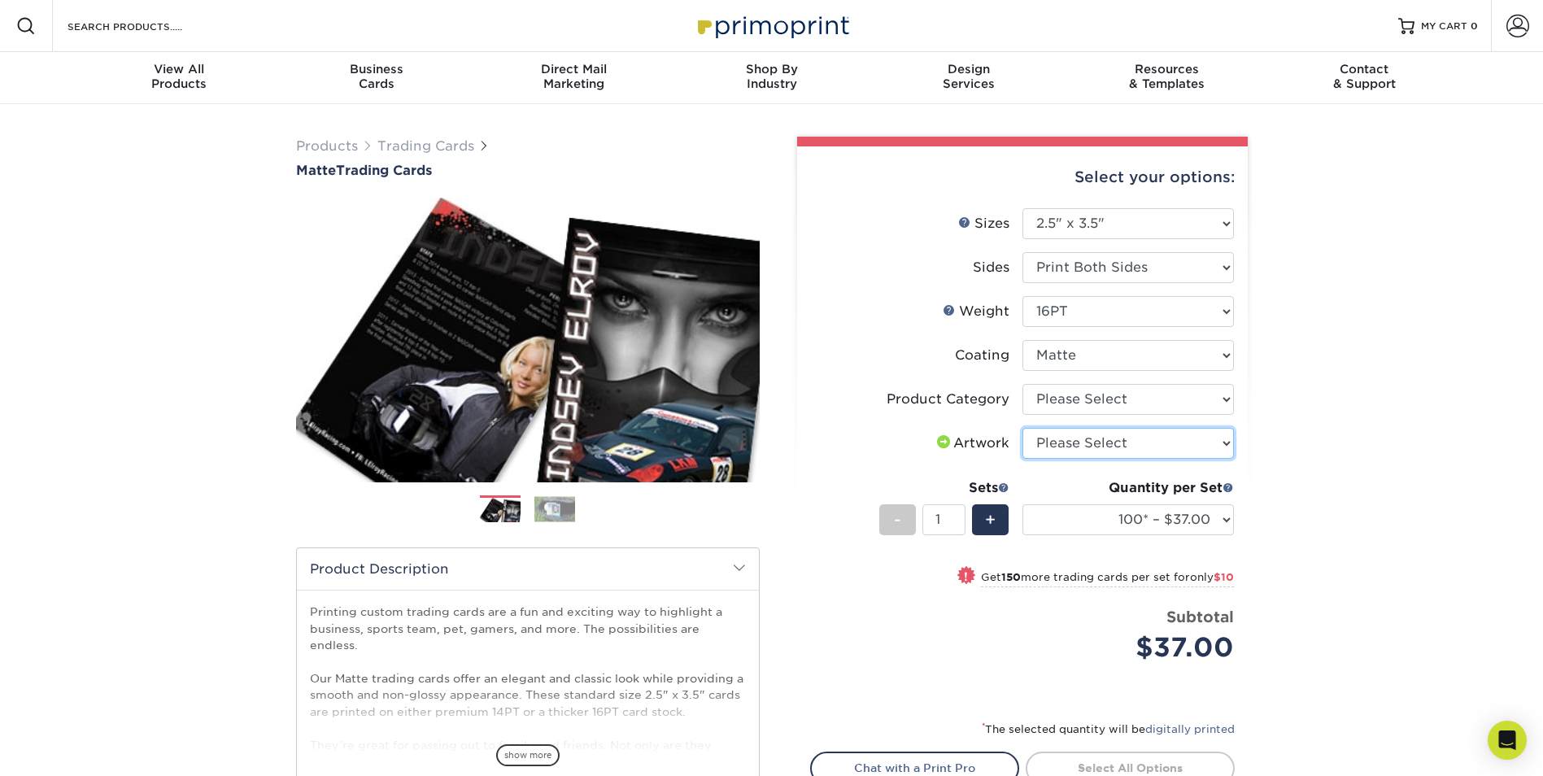
click at [1111, 444] on select "Please Select I will upload files I need a design - $100" at bounding box center [1127, 443] width 211 height 31
select select "upload"
click at [1022, 428] on select "Please Select I will upload files I need a design - $100" at bounding box center [1127, 443] width 211 height 31
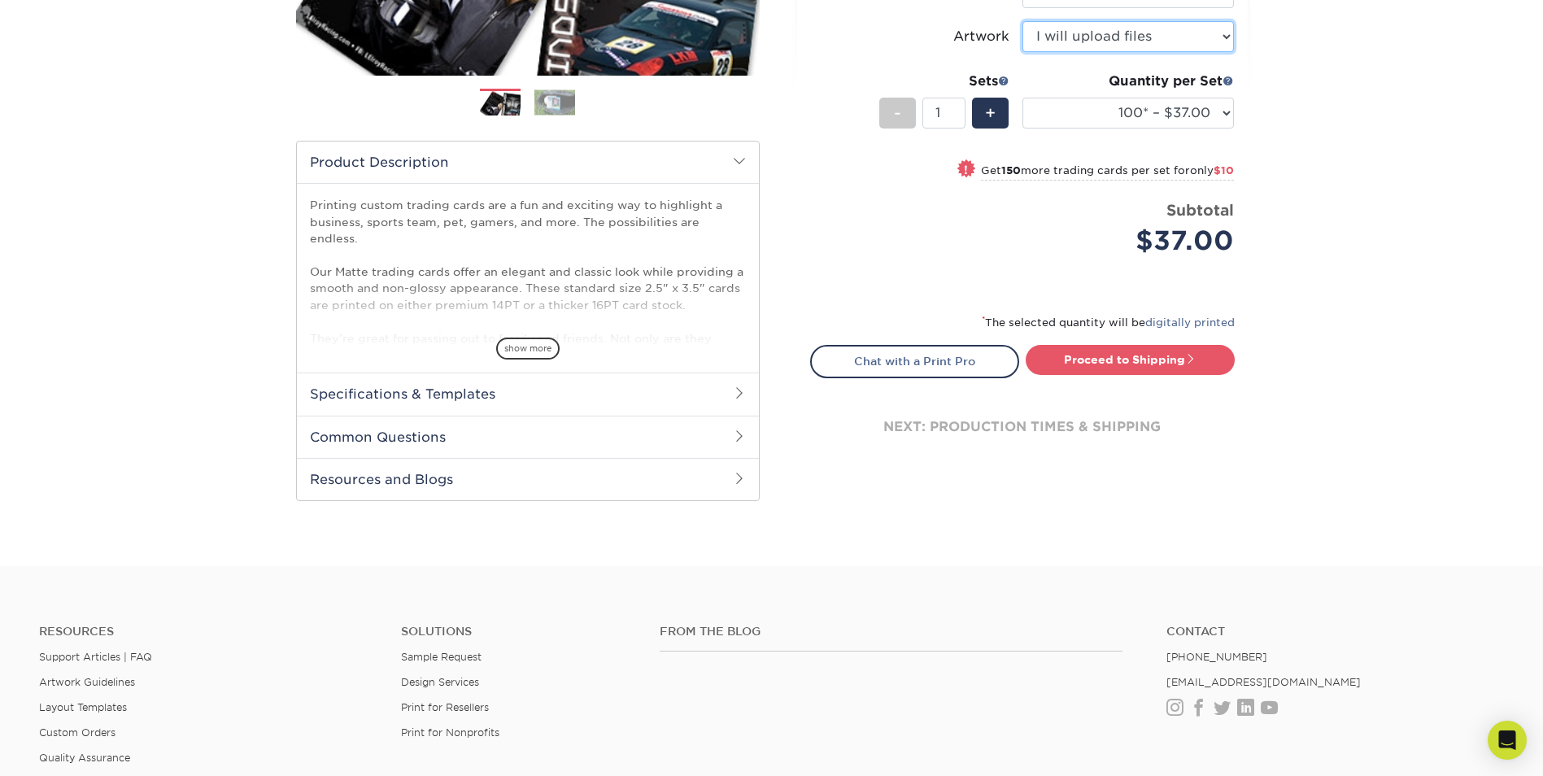
scroll to position [488, 0]
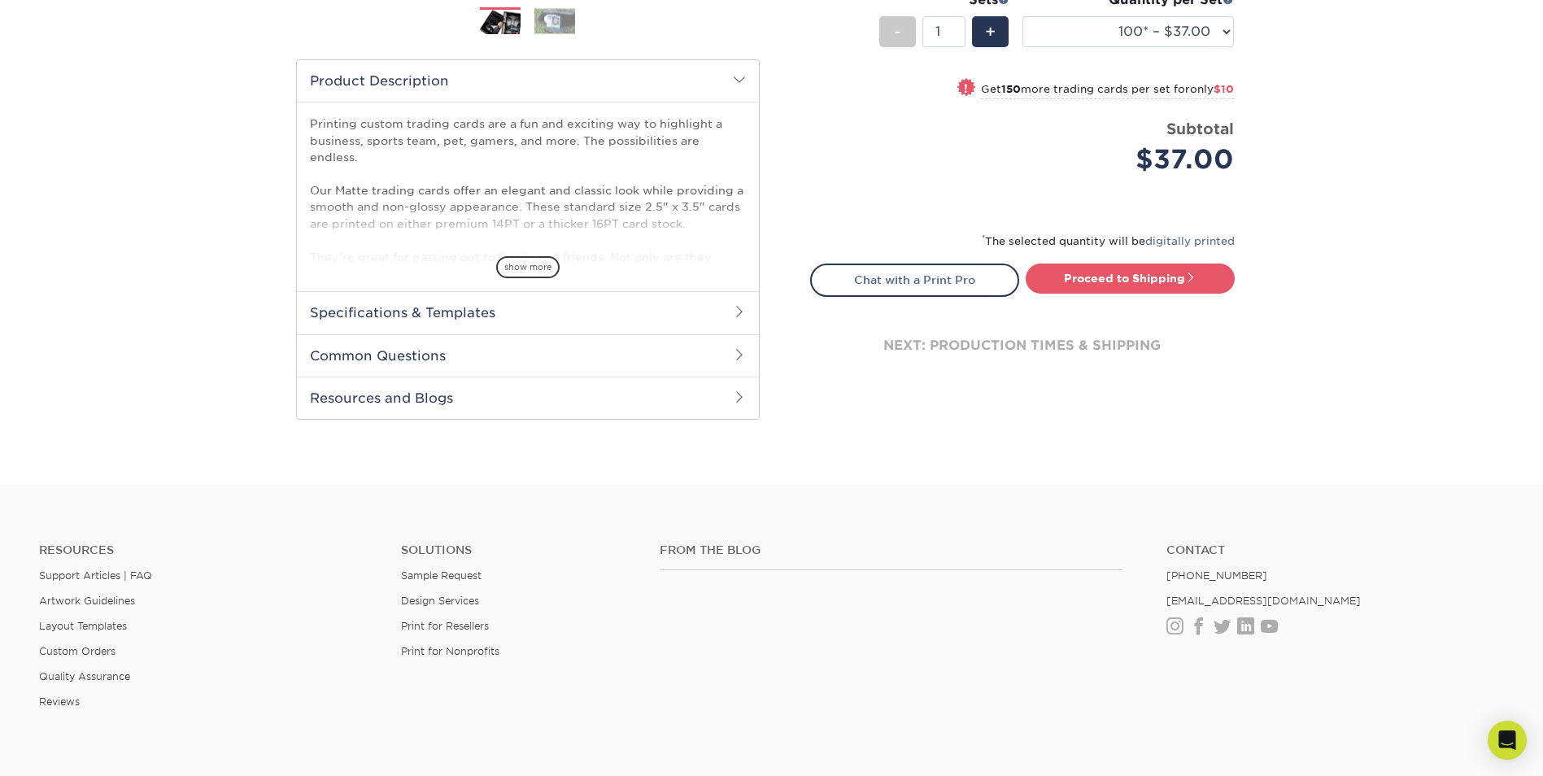
click at [727, 313] on h2 "Specifications & Templates" at bounding box center [528, 312] width 462 height 42
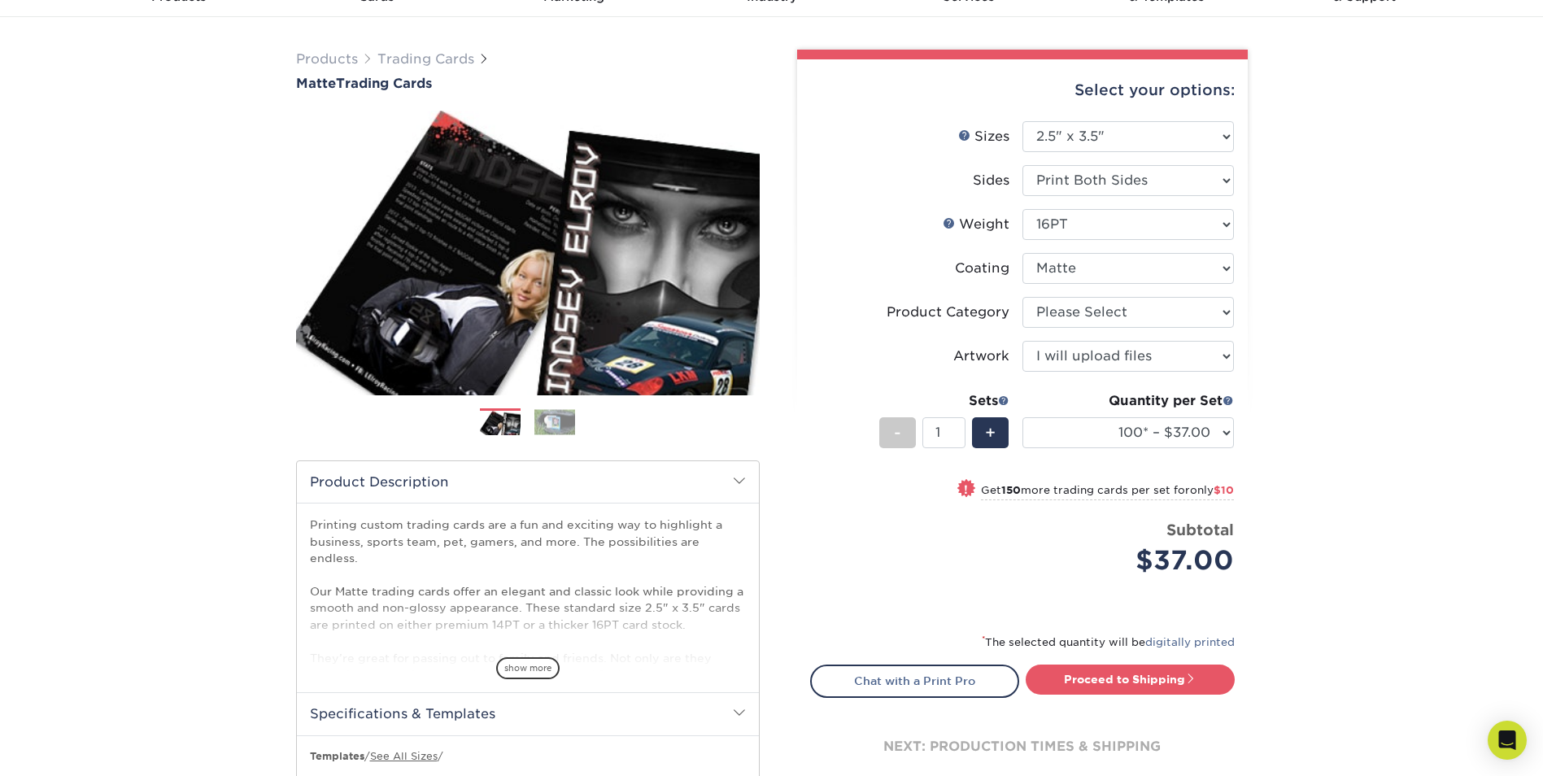
scroll to position [0, 0]
